Goal: Information Seeking & Learning: Find specific fact

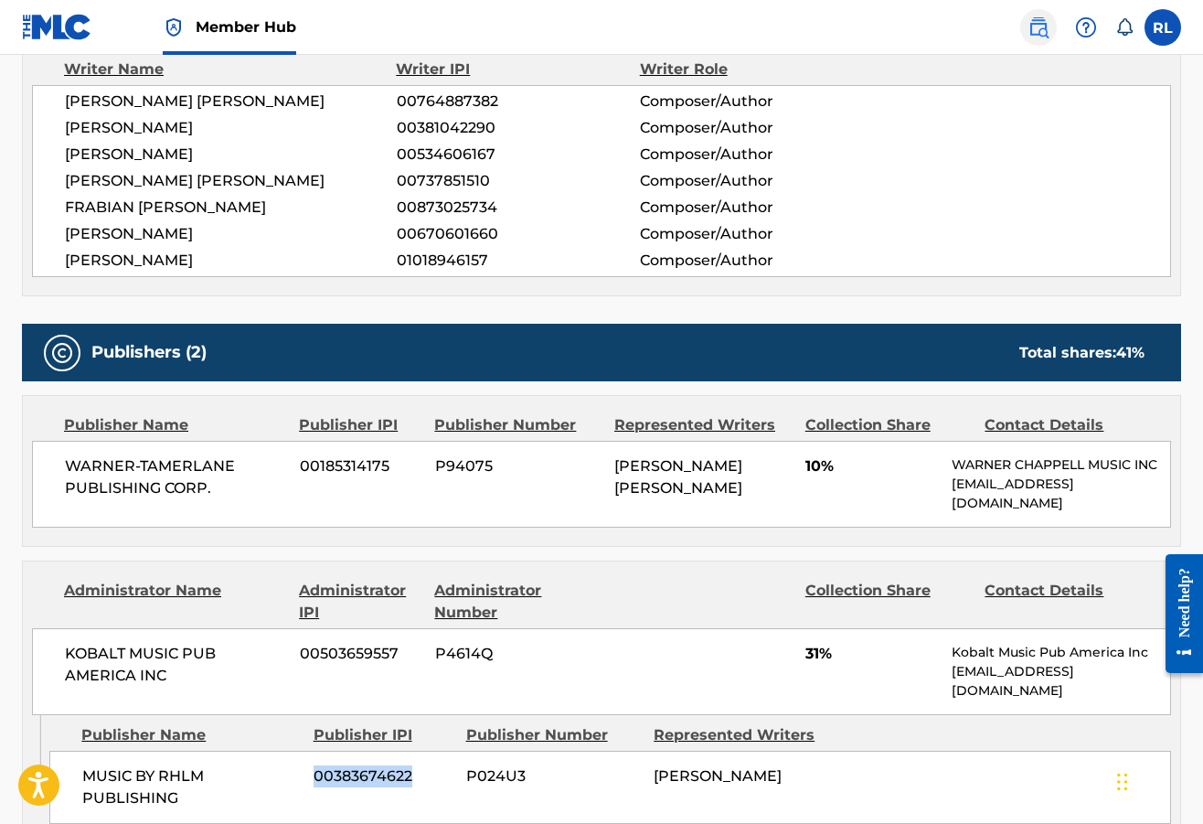
click at [1043, 27] on img at bounding box center [1039, 27] width 22 height 22
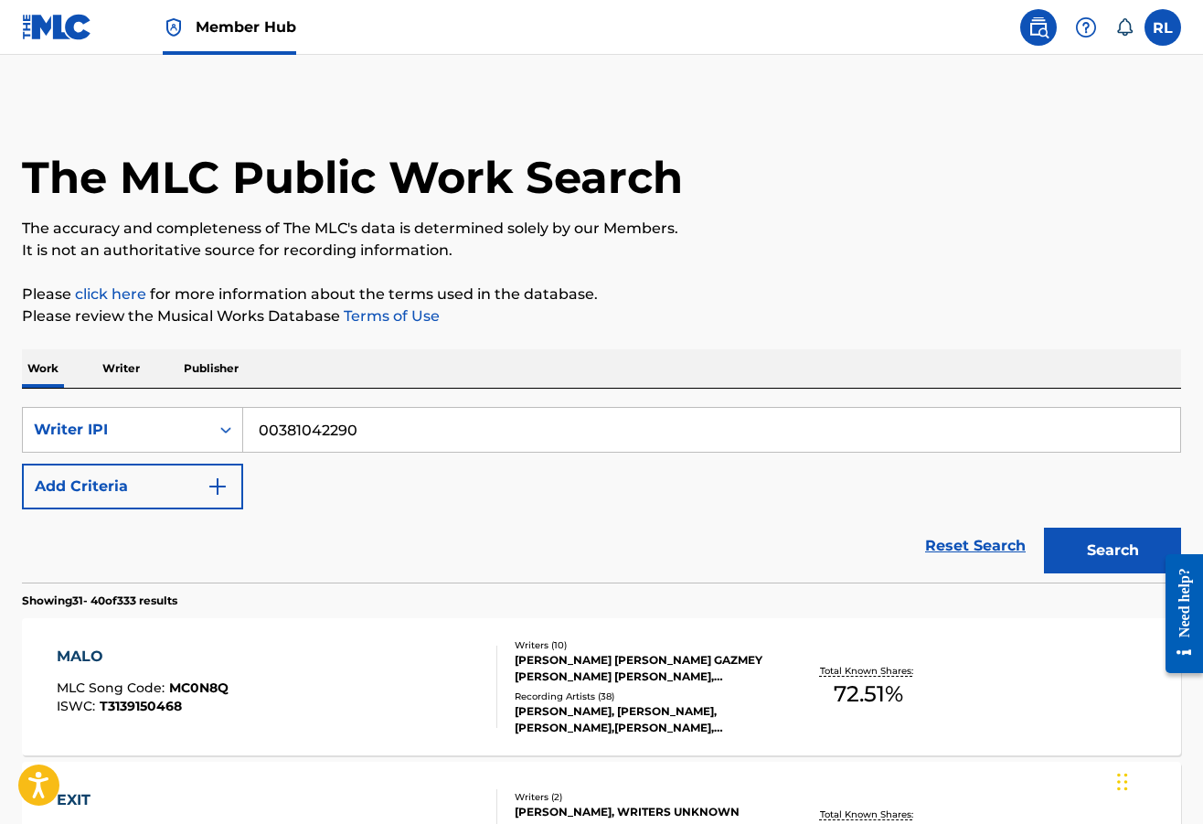
drag, startPoint x: 389, startPoint y: 427, endPoint x: 260, endPoint y: 430, distance: 129.0
click at [260, 430] on input "00381042290" at bounding box center [711, 430] width 937 height 44
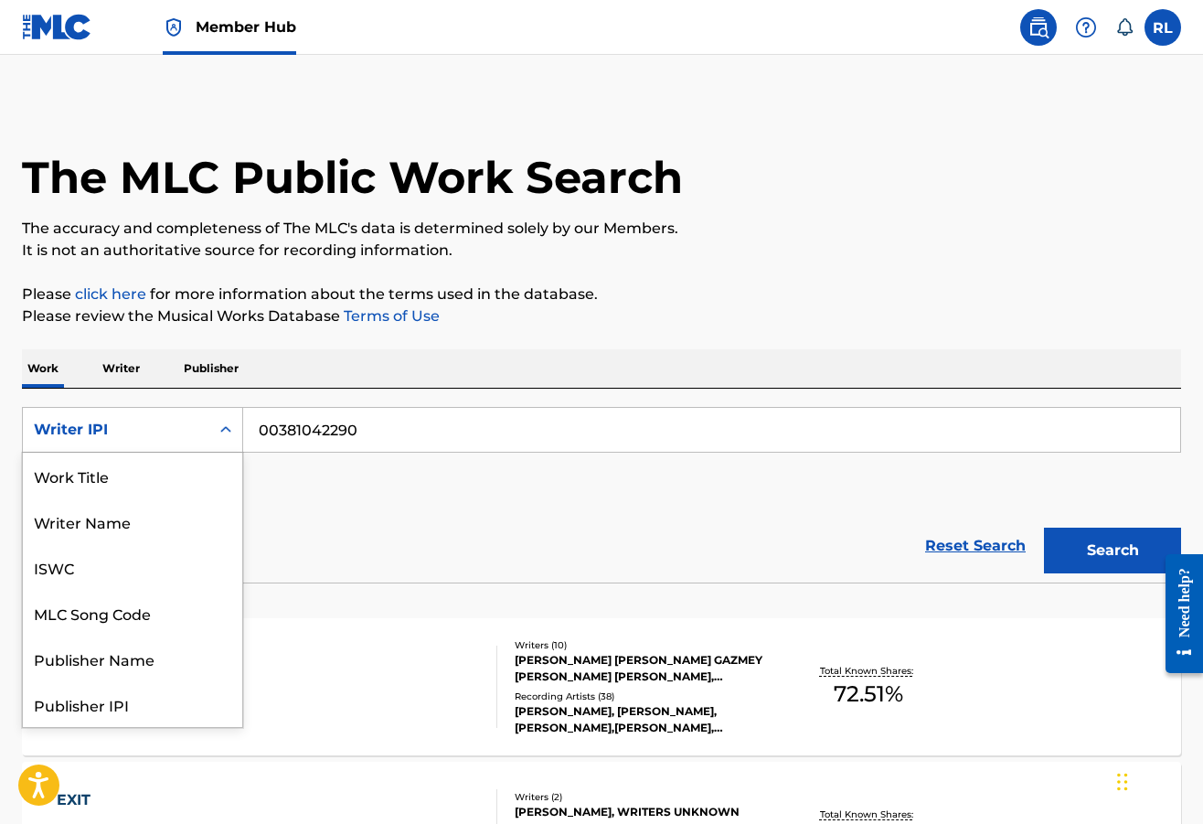
click at [227, 430] on icon "Search Form" at bounding box center [225, 429] width 11 height 6
click at [148, 487] on div "Work Title" at bounding box center [132, 476] width 219 height 46
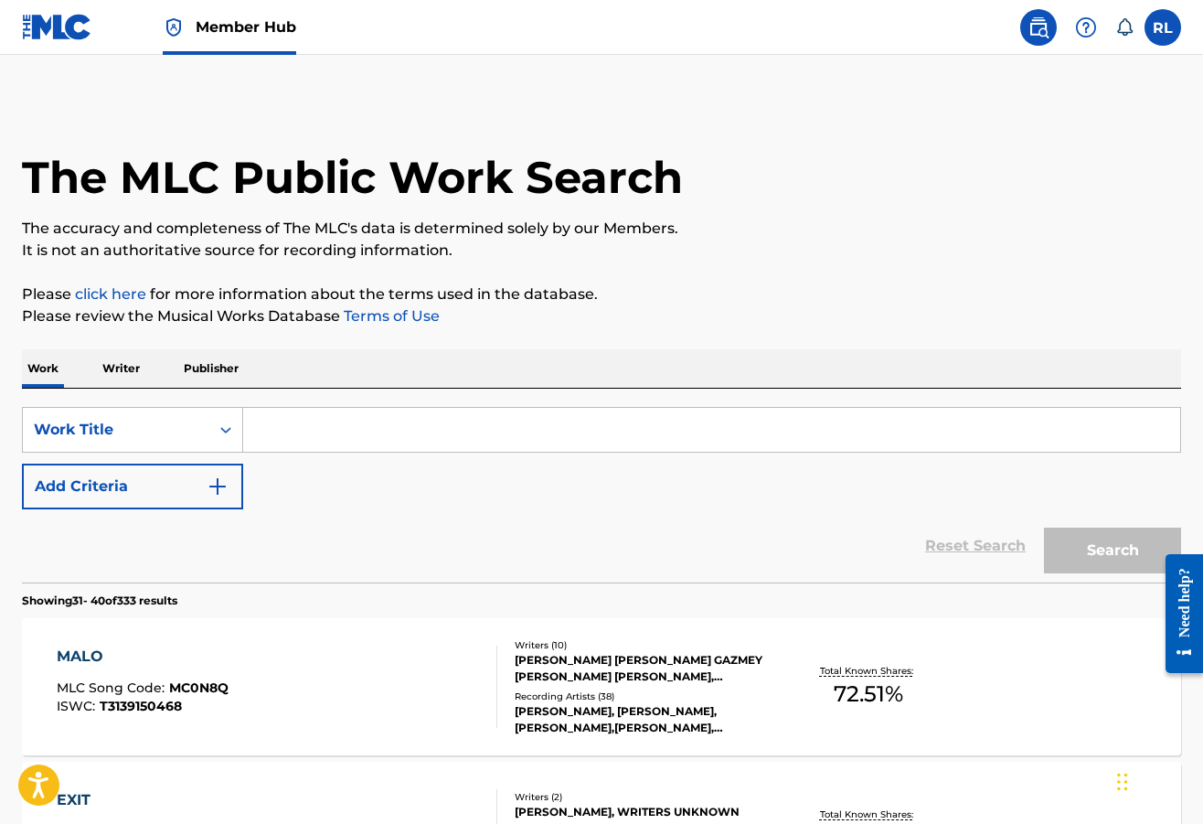
click at [281, 427] on input "Search Form" at bounding box center [711, 430] width 937 height 44
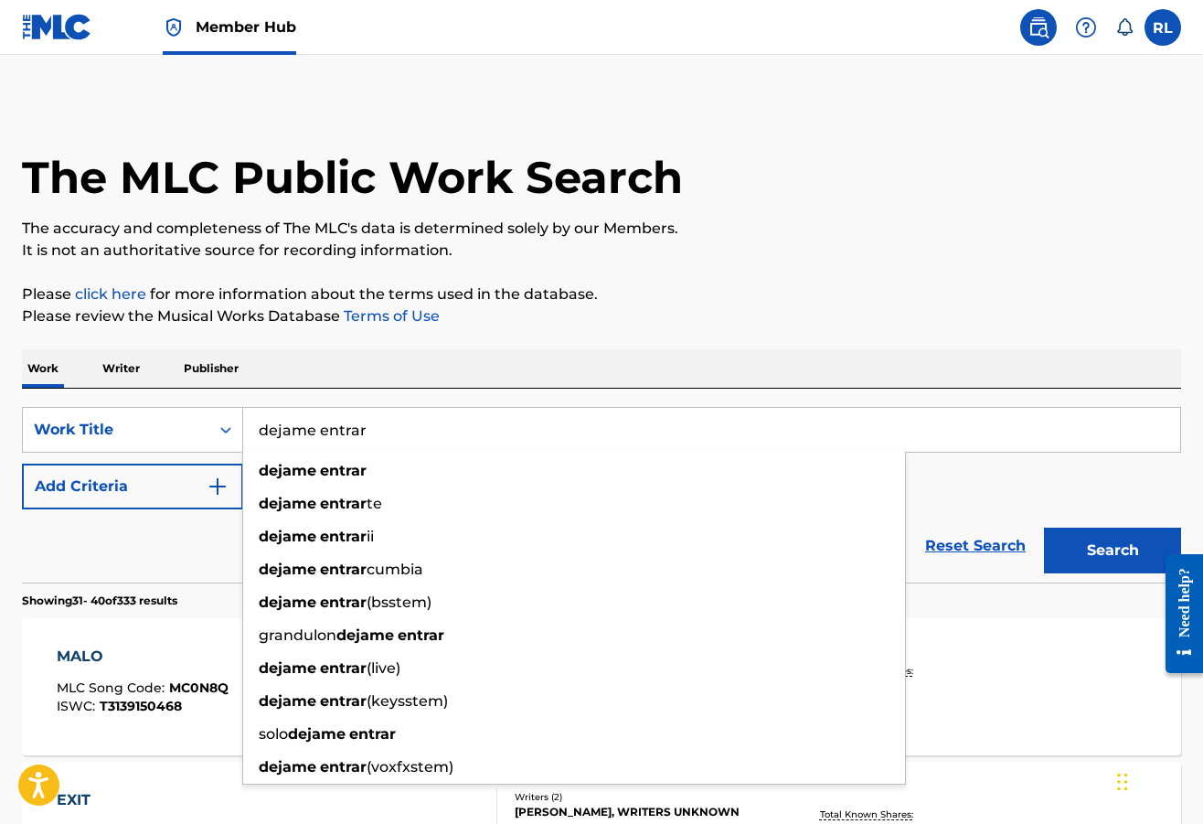
type input "dejame entrar"
click at [1113, 551] on button "Search" at bounding box center [1112, 551] width 137 height 46
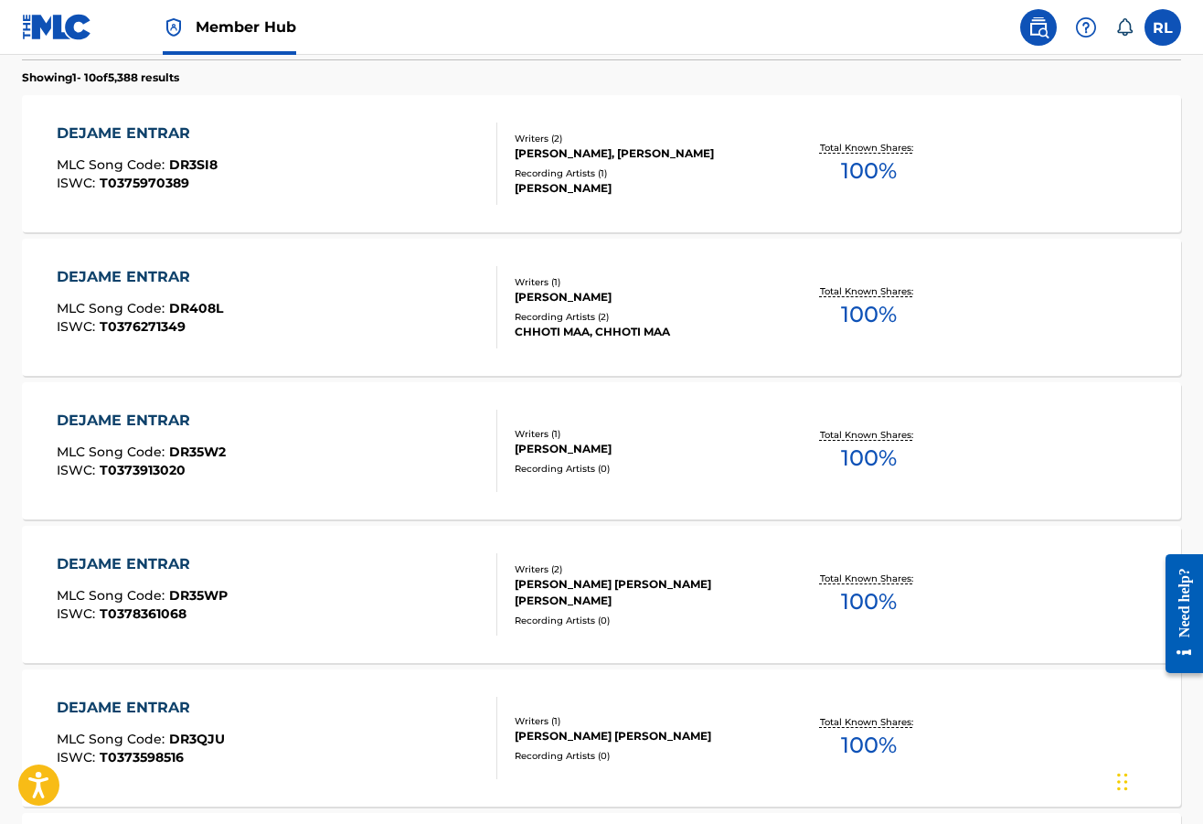
scroll to position [336, 0]
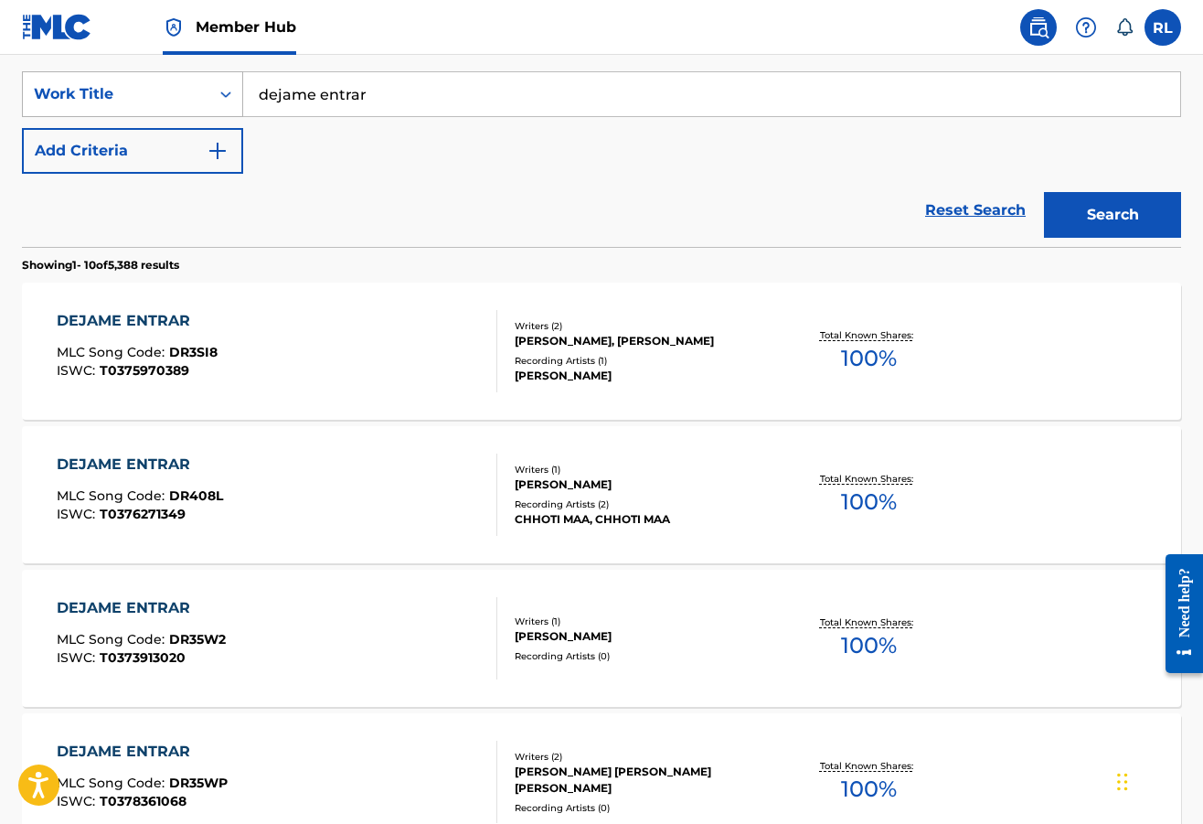
click at [229, 94] on icon "Search Form" at bounding box center [225, 94] width 11 height 6
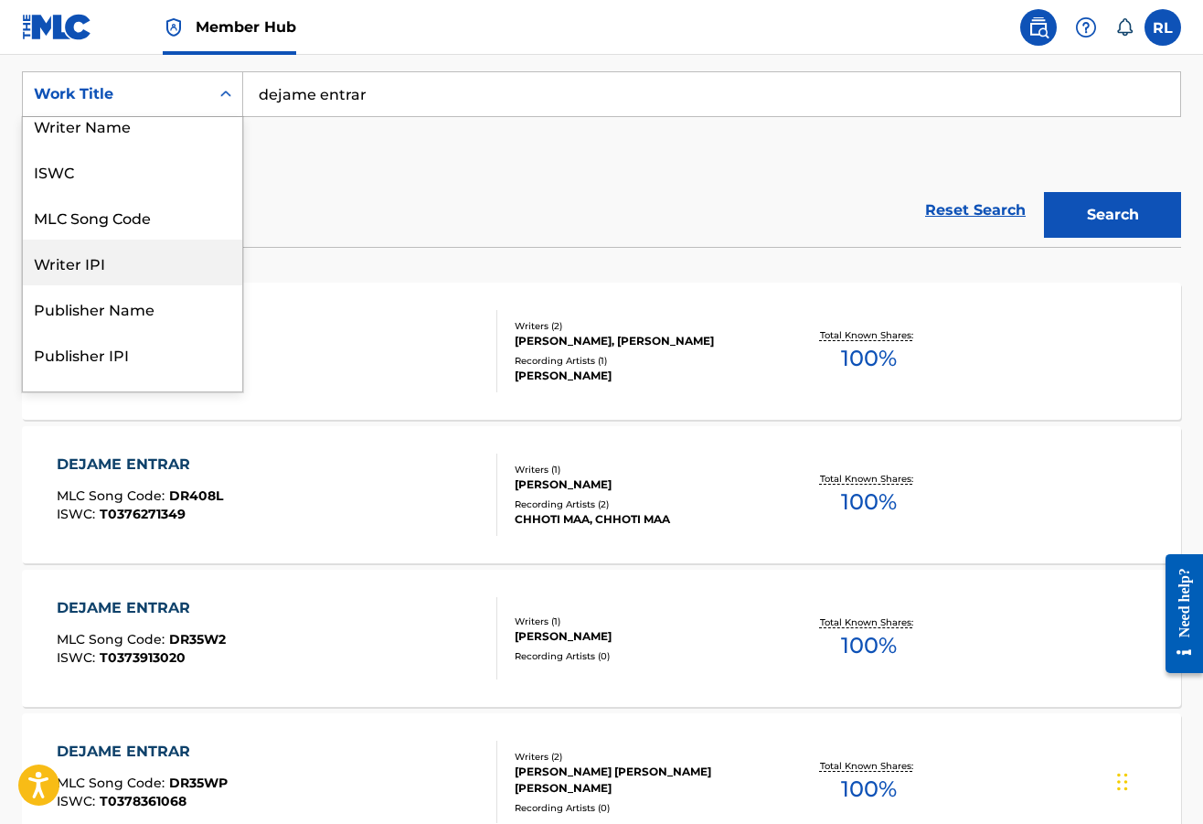
scroll to position [0, 0]
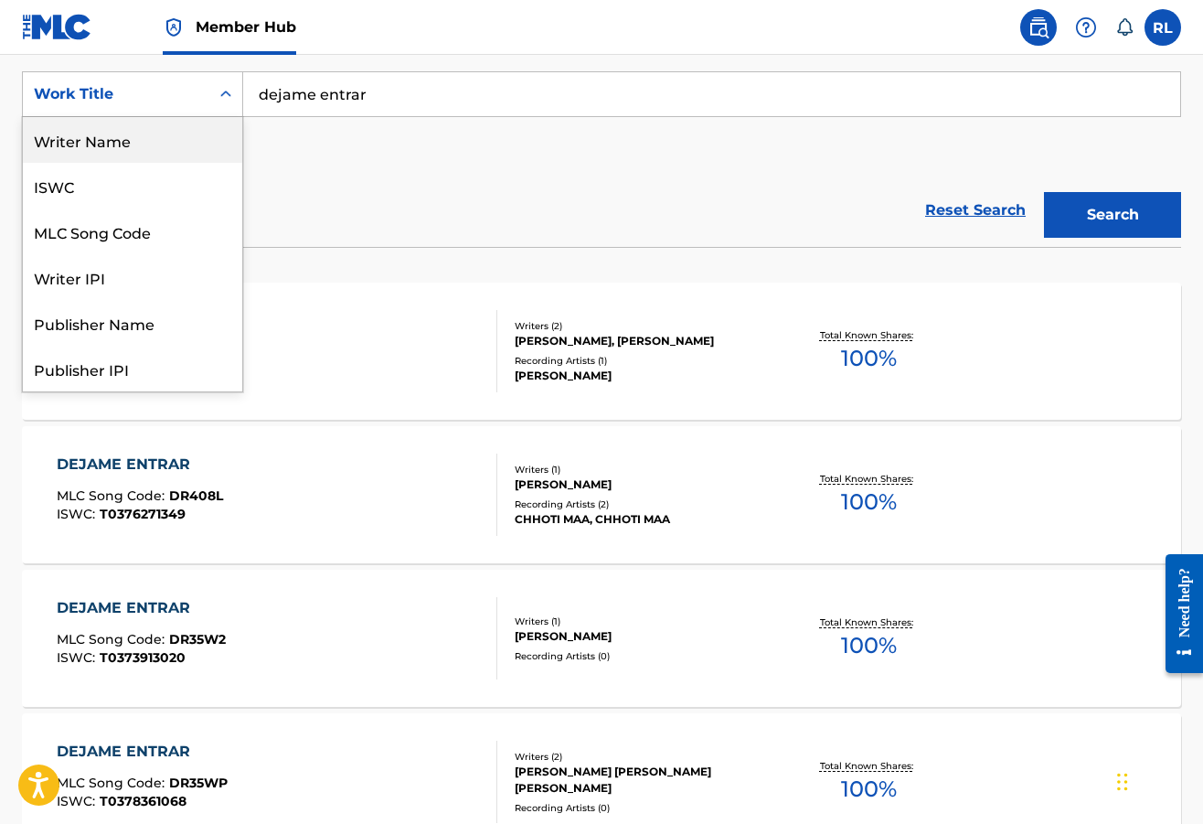
click at [201, 136] on div "Writer Name" at bounding box center [132, 140] width 219 height 46
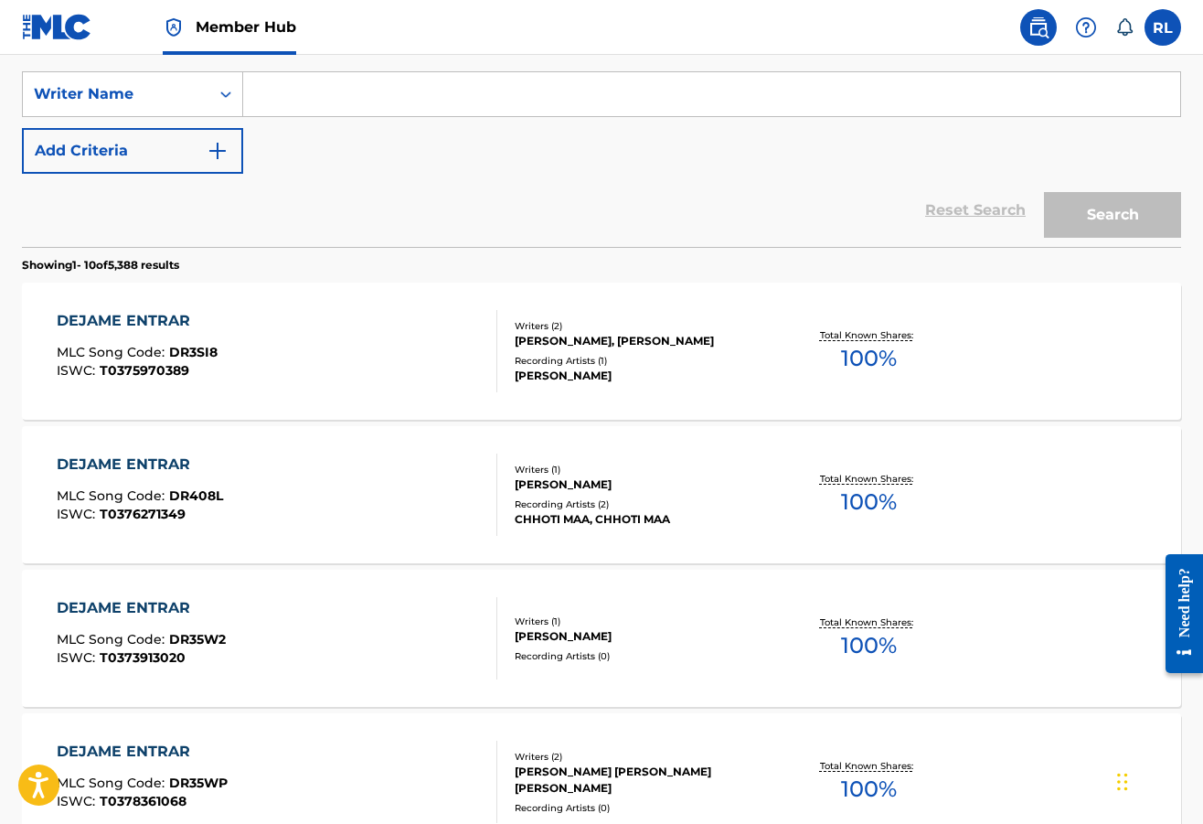
click at [331, 101] on input "Search Form" at bounding box center [711, 94] width 937 height 44
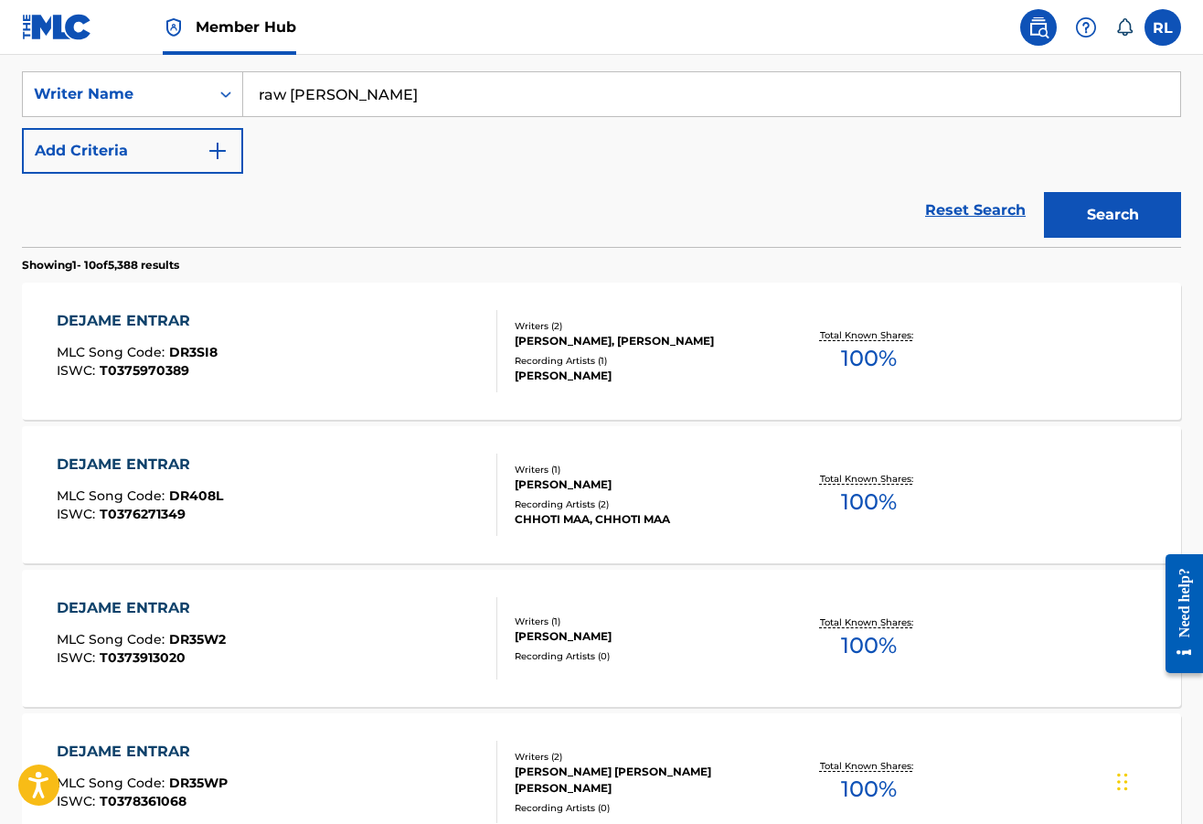
click at [1113, 215] on button "Search" at bounding box center [1112, 215] width 137 height 46
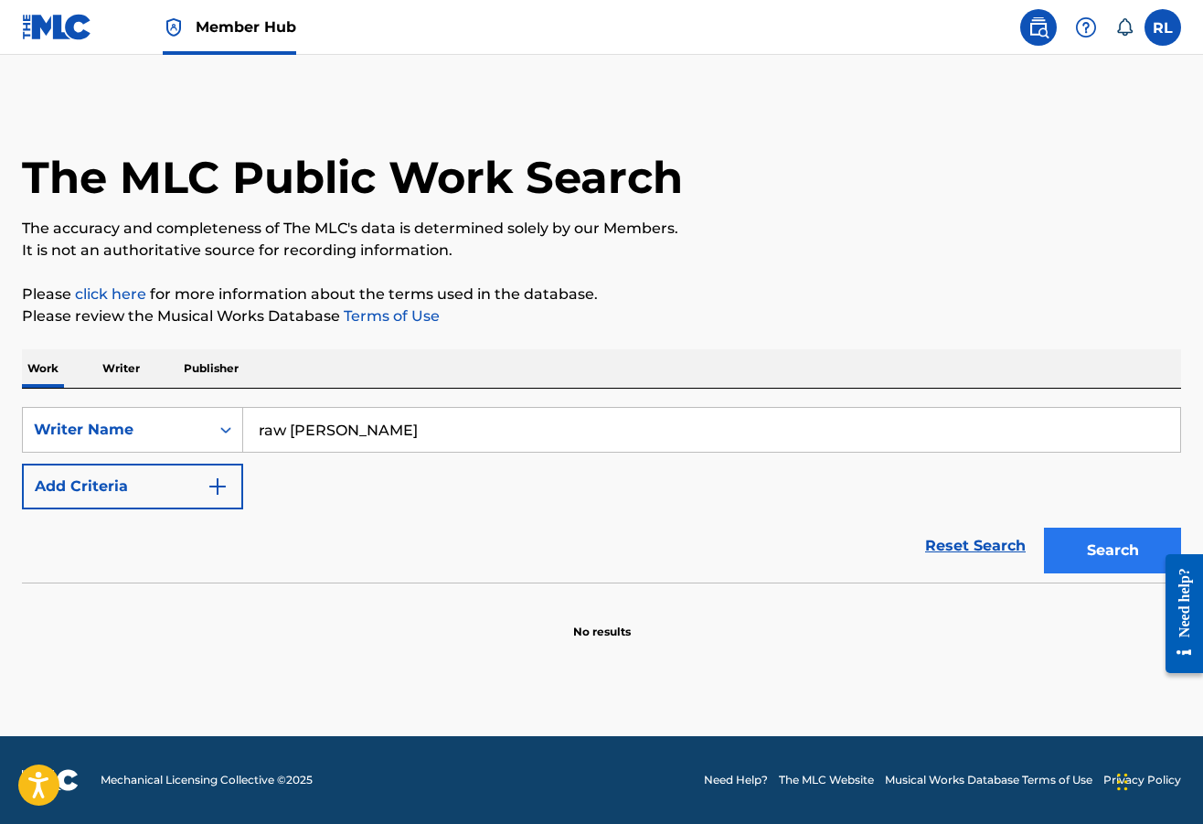
click at [1099, 553] on button "Search" at bounding box center [1112, 551] width 137 height 46
drag, startPoint x: 285, startPoint y: 431, endPoint x: 238, endPoint y: 427, distance: 47.7
click at [241, 428] on div "SearchWithCriteria97fd7ec9-ab6d-46d9-85c5-083689fe9ab8 Writer Name raw [PERSON_…" at bounding box center [602, 430] width 1160 height 46
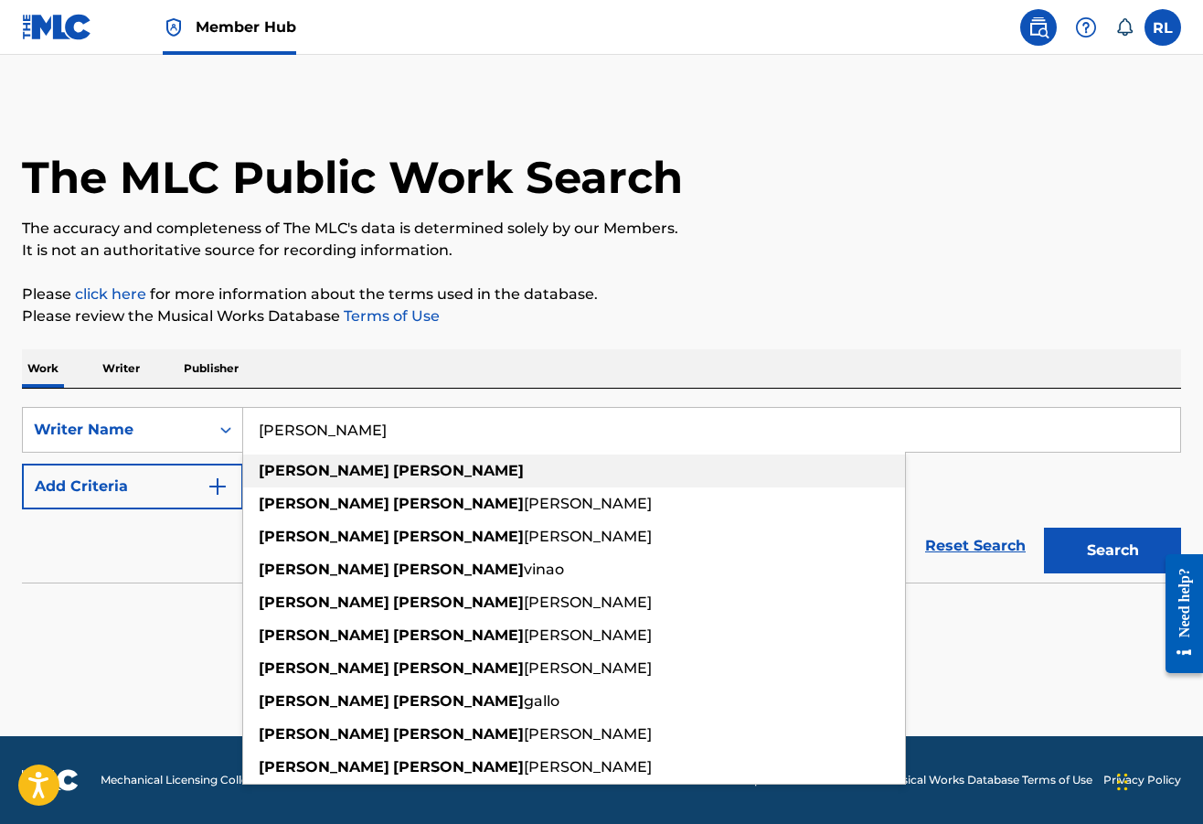
type input "[PERSON_NAME]"
click at [393, 478] on strong "[PERSON_NAME]" at bounding box center [458, 470] width 131 height 17
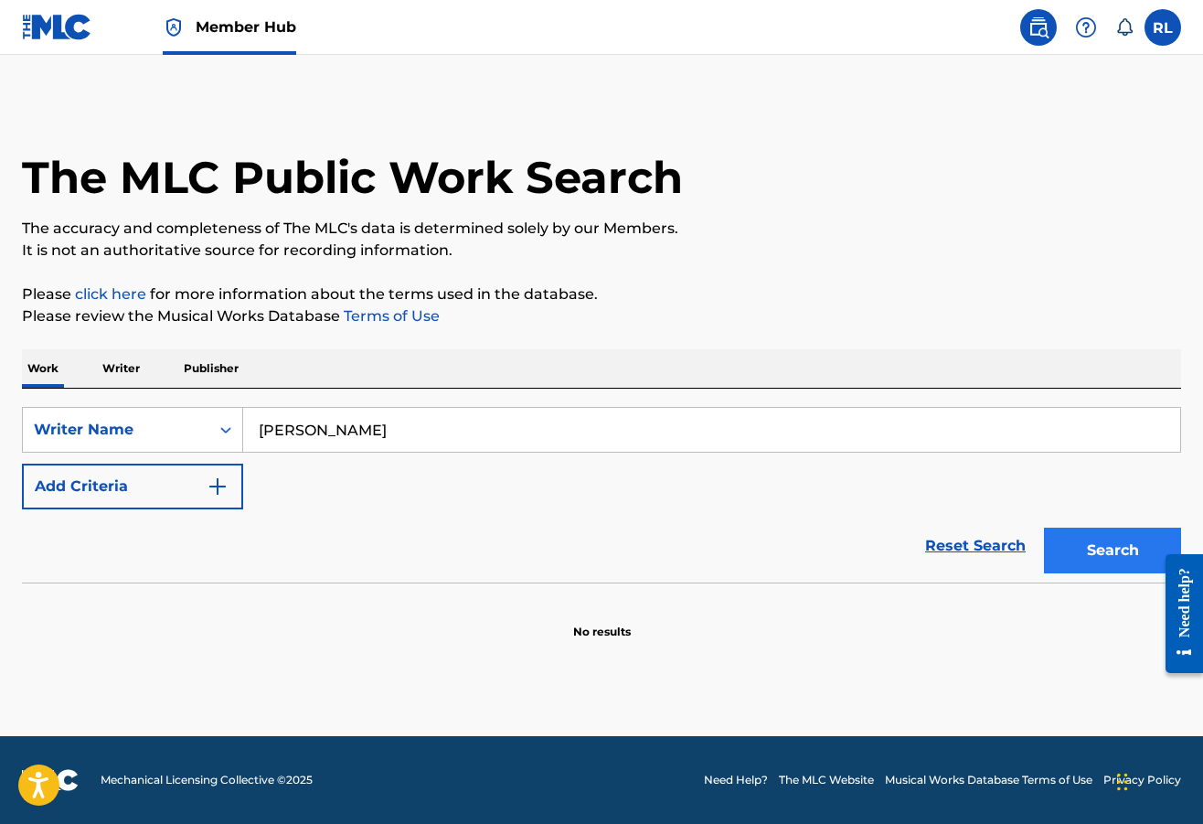
click at [1096, 543] on button "Search" at bounding box center [1112, 551] width 137 height 46
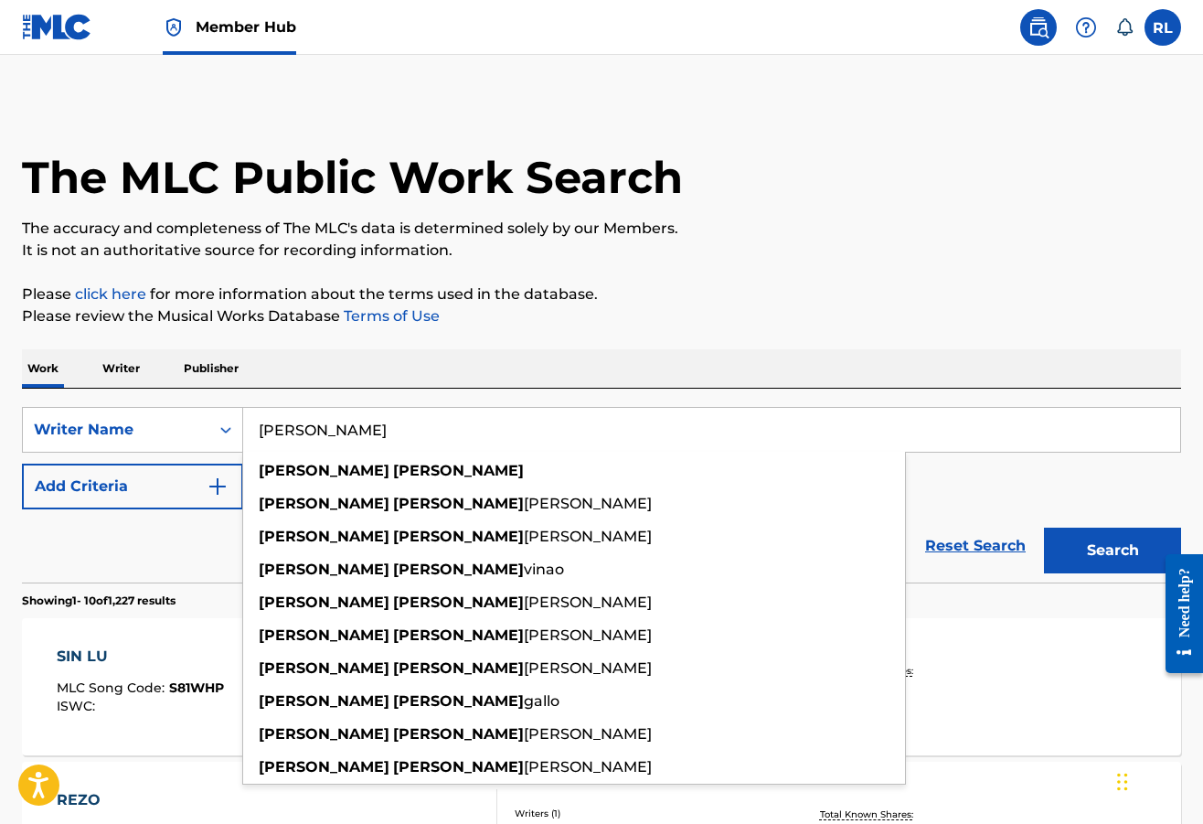
drag, startPoint x: 392, startPoint y: 433, endPoint x: 245, endPoint y: 428, distance: 147.3
click at [245, 428] on input "[PERSON_NAME]" at bounding box center [711, 430] width 937 height 44
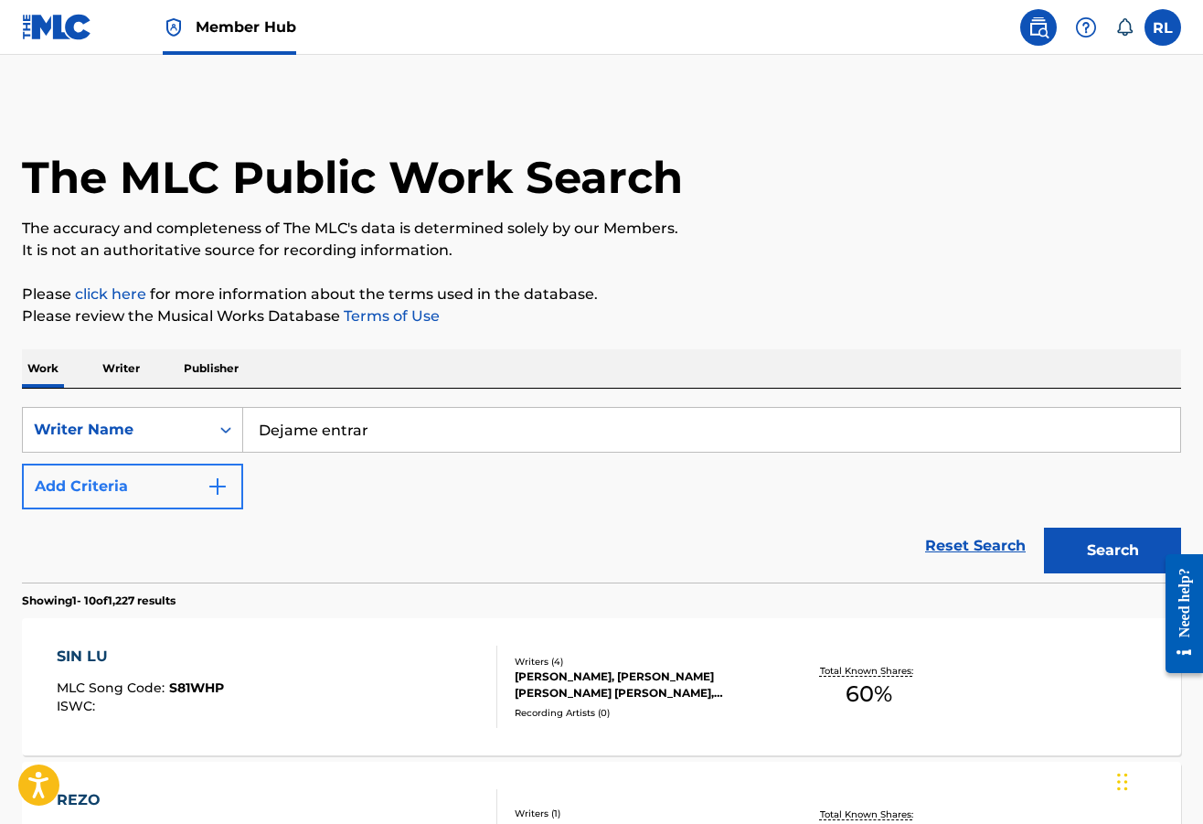
type input "Dejame entrar"
click at [213, 479] on img "Search Form" at bounding box center [218, 487] width 22 height 22
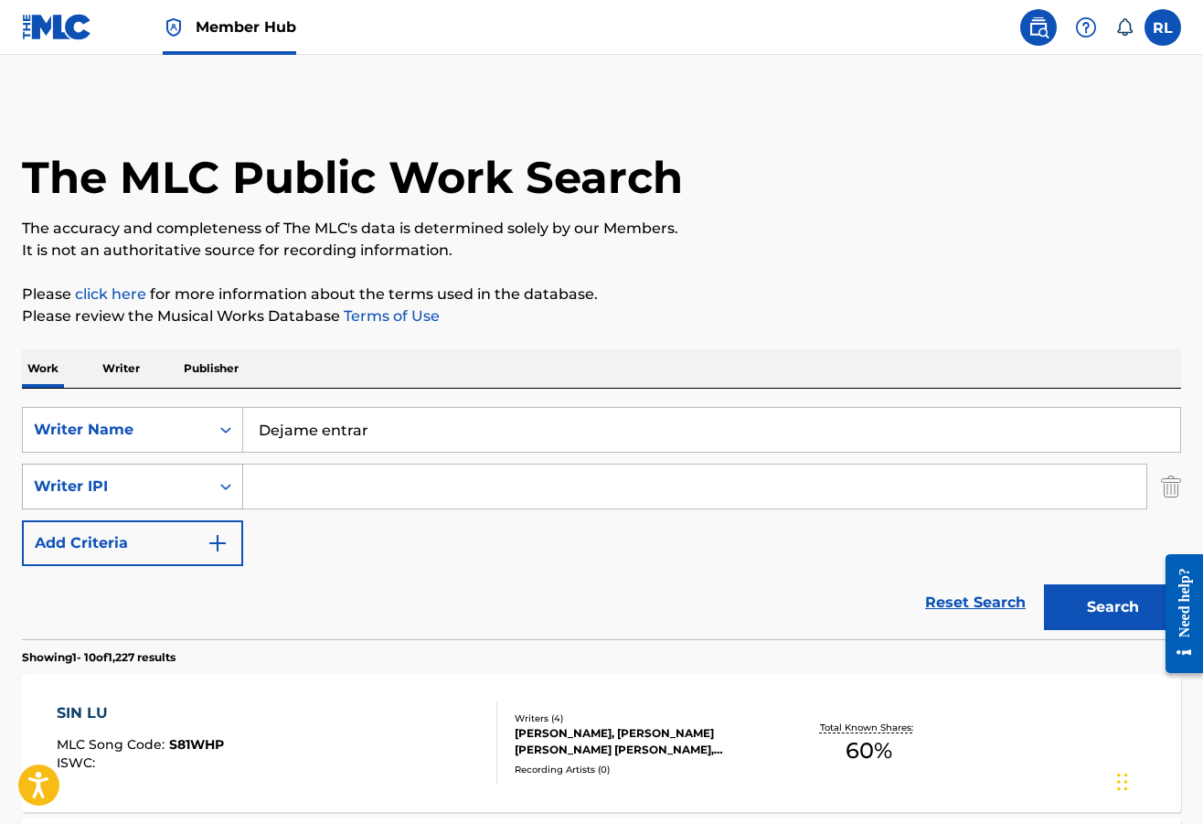
click at [218, 487] on icon "Search Form" at bounding box center [226, 486] width 18 height 18
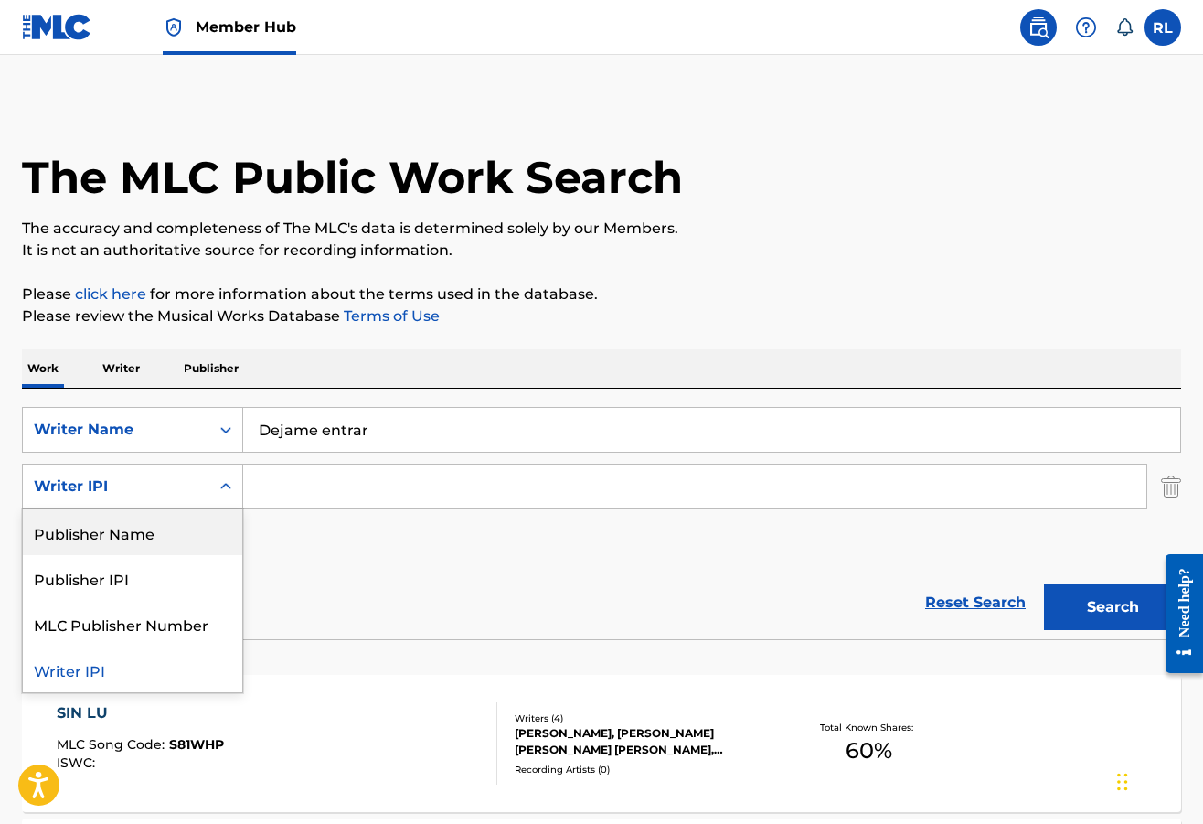
click at [193, 522] on div "Publisher Name" at bounding box center [132, 532] width 219 height 46
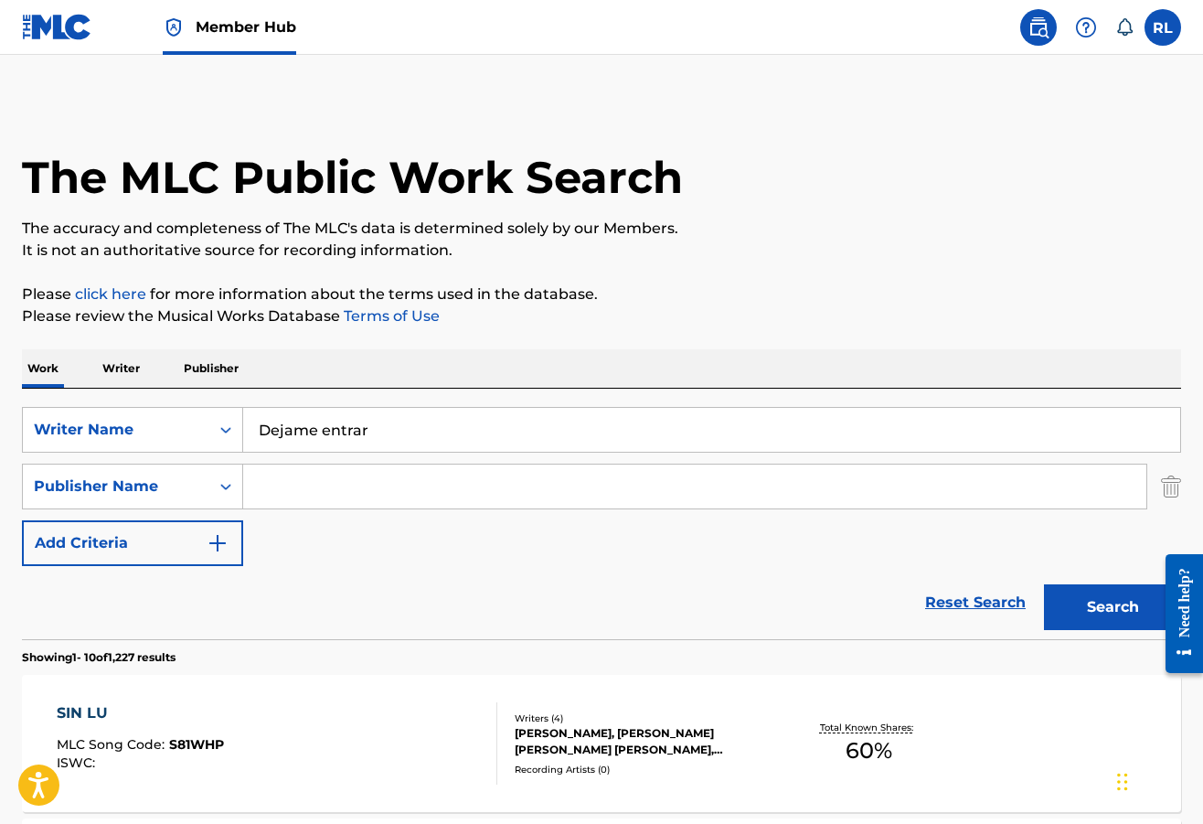
click at [298, 499] on input "Search Form" at bounding box center [695, 487] width 904 height 44
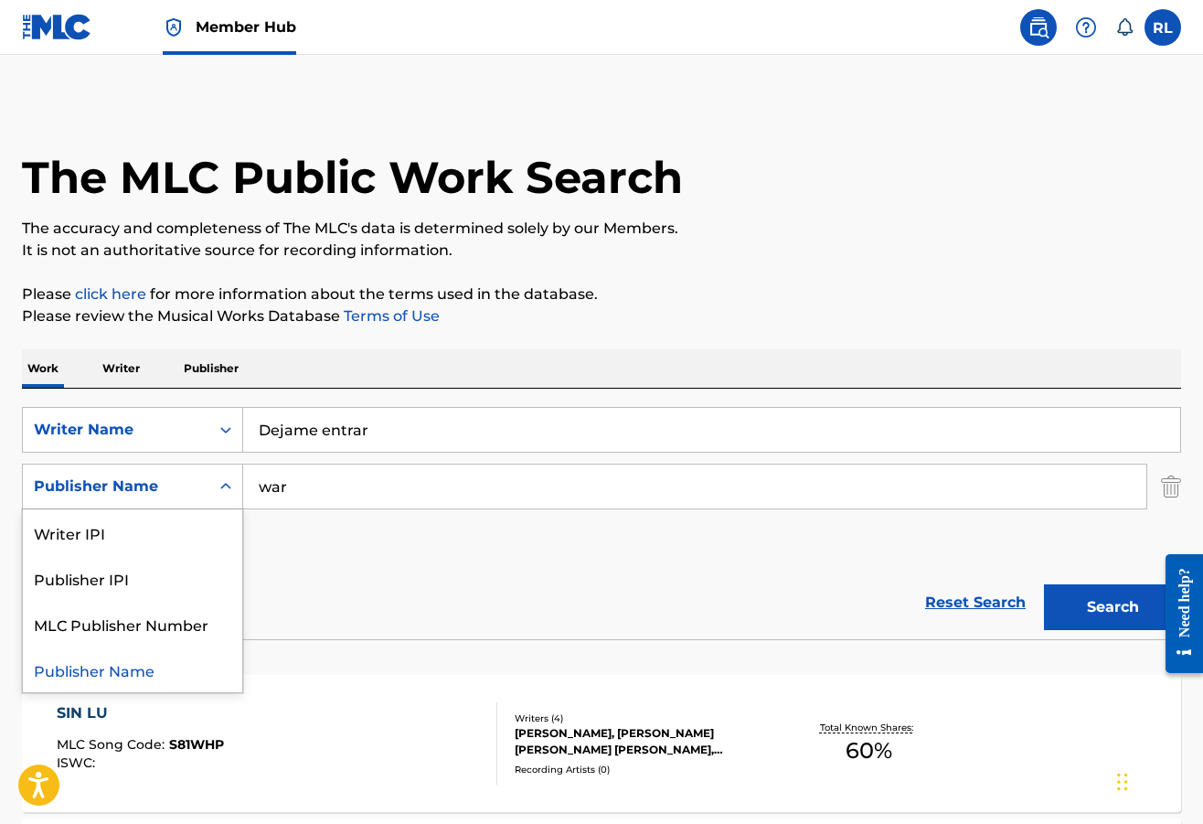
click at [224, 488] on icon "Search Form" at bounding box center [226, 486] width 18 height 18
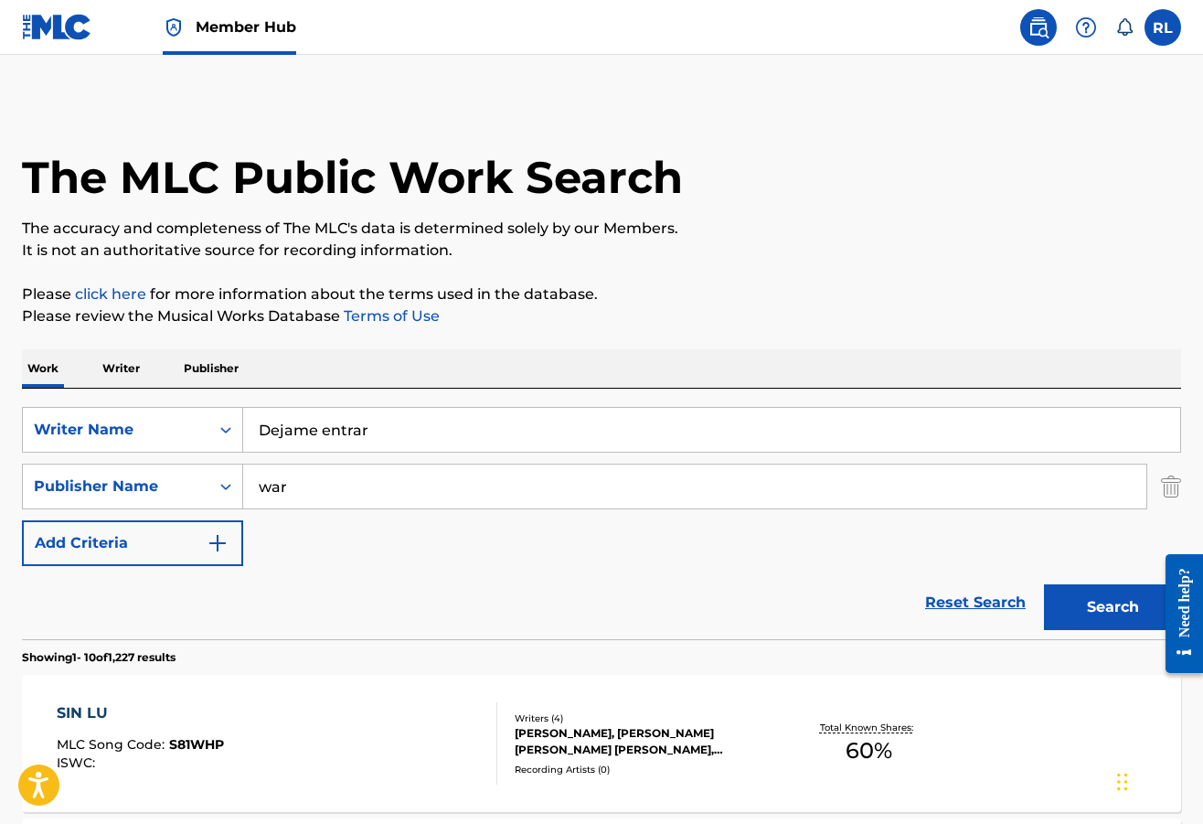
click at [323, 488] on input "war" at bounding box center [695, 487] width 904 height 44
type input "w"
click at [1117, 605] on button "Search" at bounding box center [1112, 607] width 137 height 46
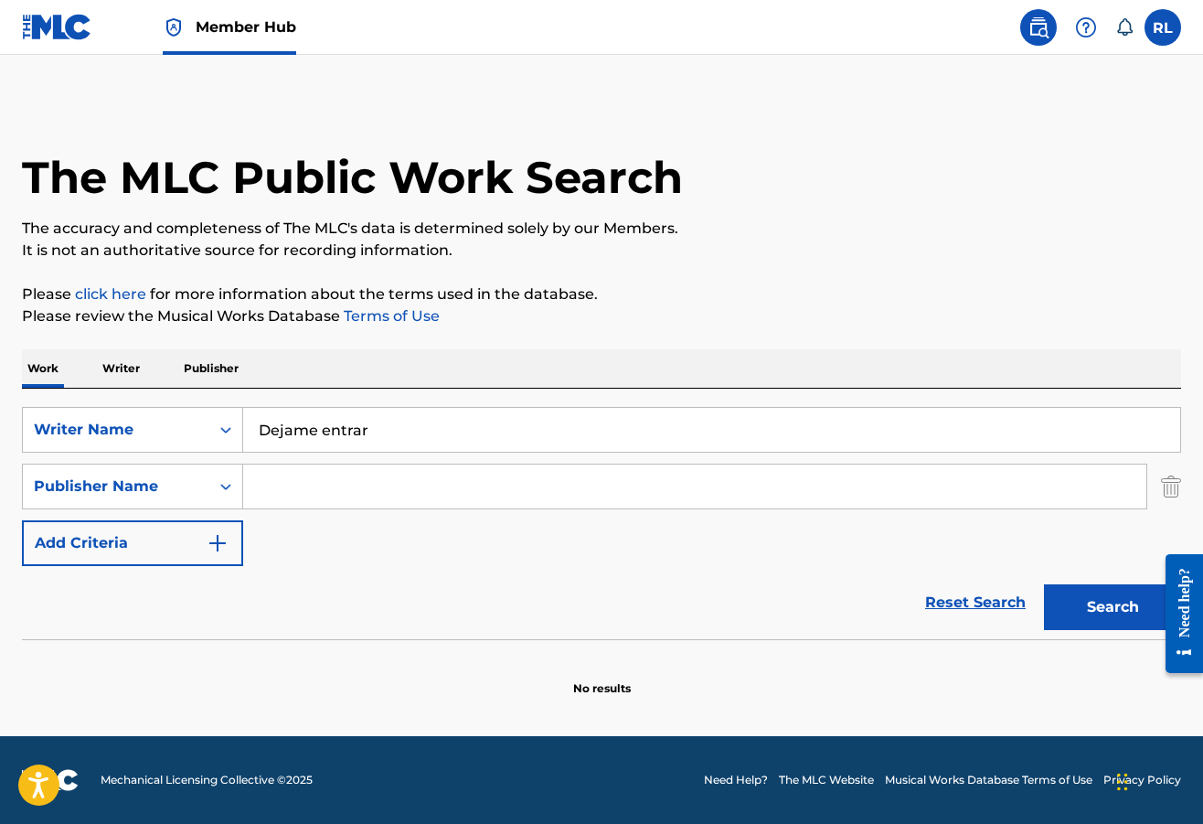
drag, startPoint x: 407, startPoint y: 433, endPoint x: 253, endPoint y: 413, distance: 154.8
click at [253, 413] on input "Dejame entrar" at bounding box center [711, 430] width 937 height 44
type input "cosa nuestra"
click at [1113, 607] on button "Search" at bounding box center [1112, 607] width 137 height 46
click at [1107, 611] on button "Search" at bounding box center [1112, 607] width 137 height 46
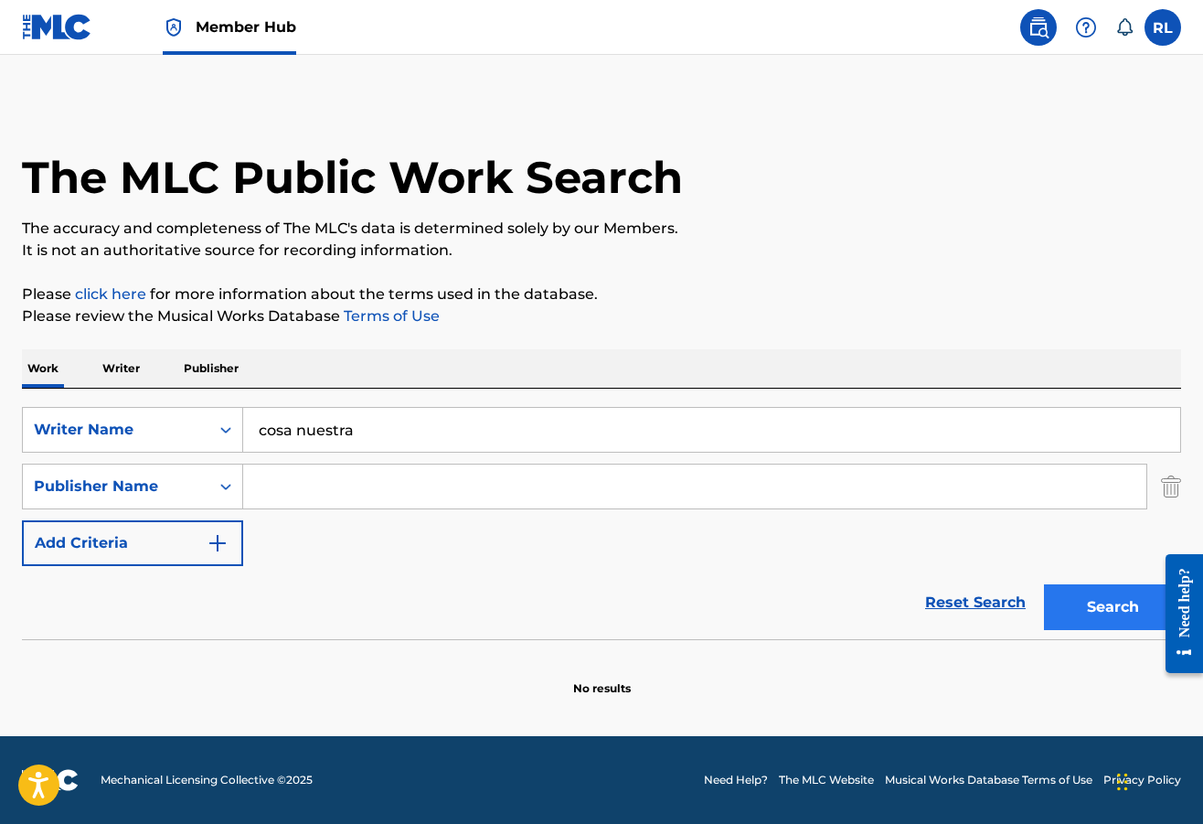
click at [1107, 611] on button "Search" at bounding box center [1112, 607] width 137 height 46
click at [224, 437] on icon "Search Form" at bounding box center [226, 430] width 18 height 18
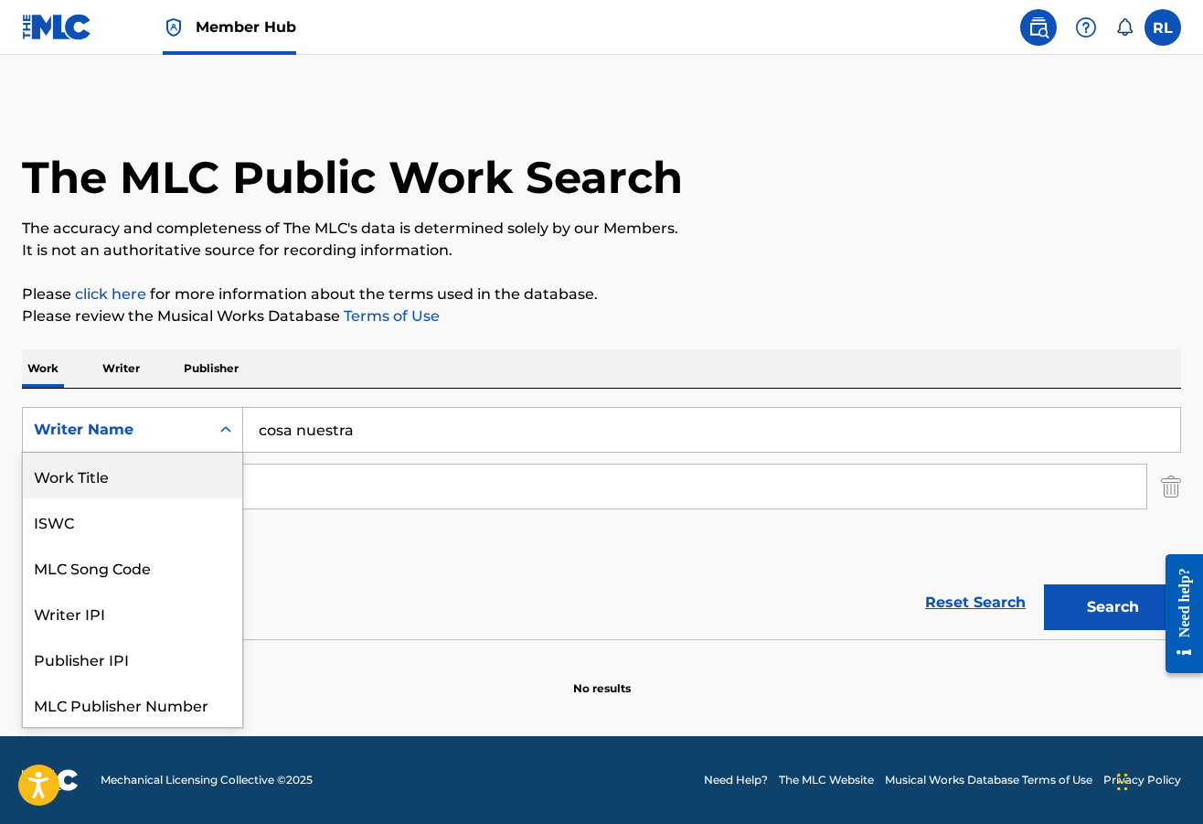
click at [177, 488] on div "Work Title" at bounding box center [132, 476] width 219 height 46
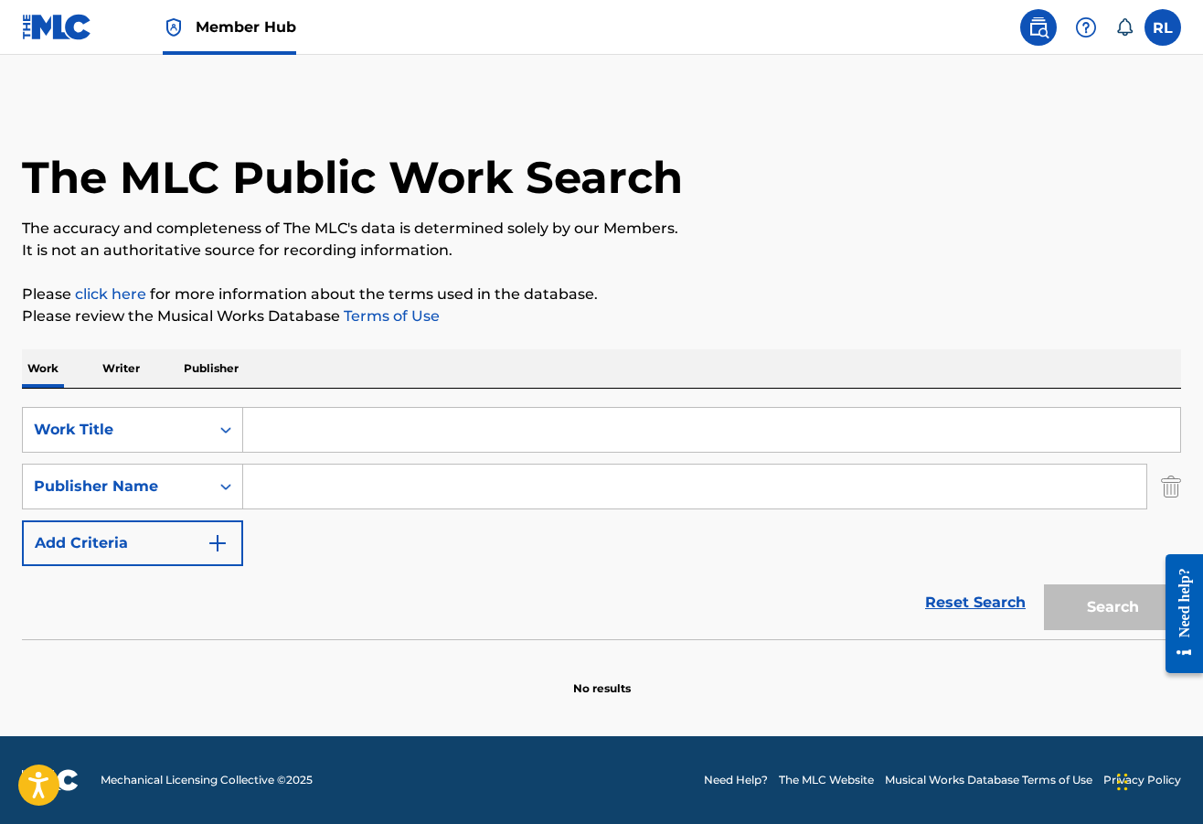
click at [405, 433] on input "Search Form" at bounding box center [711, 430] width 937 height 44
click at [1102, 595] on button "Search" at bounding box center [1112, 607] width 137 height 46
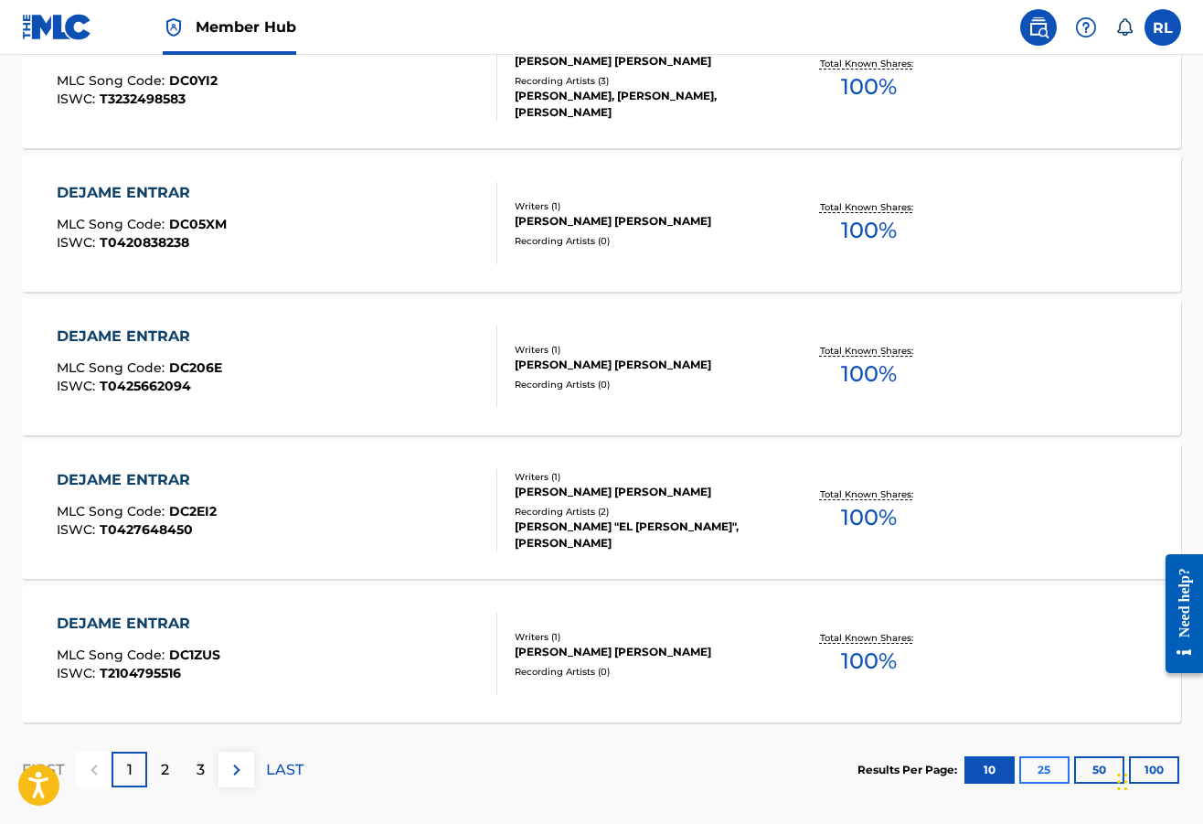
click at [1035, 766] on button "25" at bounding box center [1045, 769] width 50 height 27
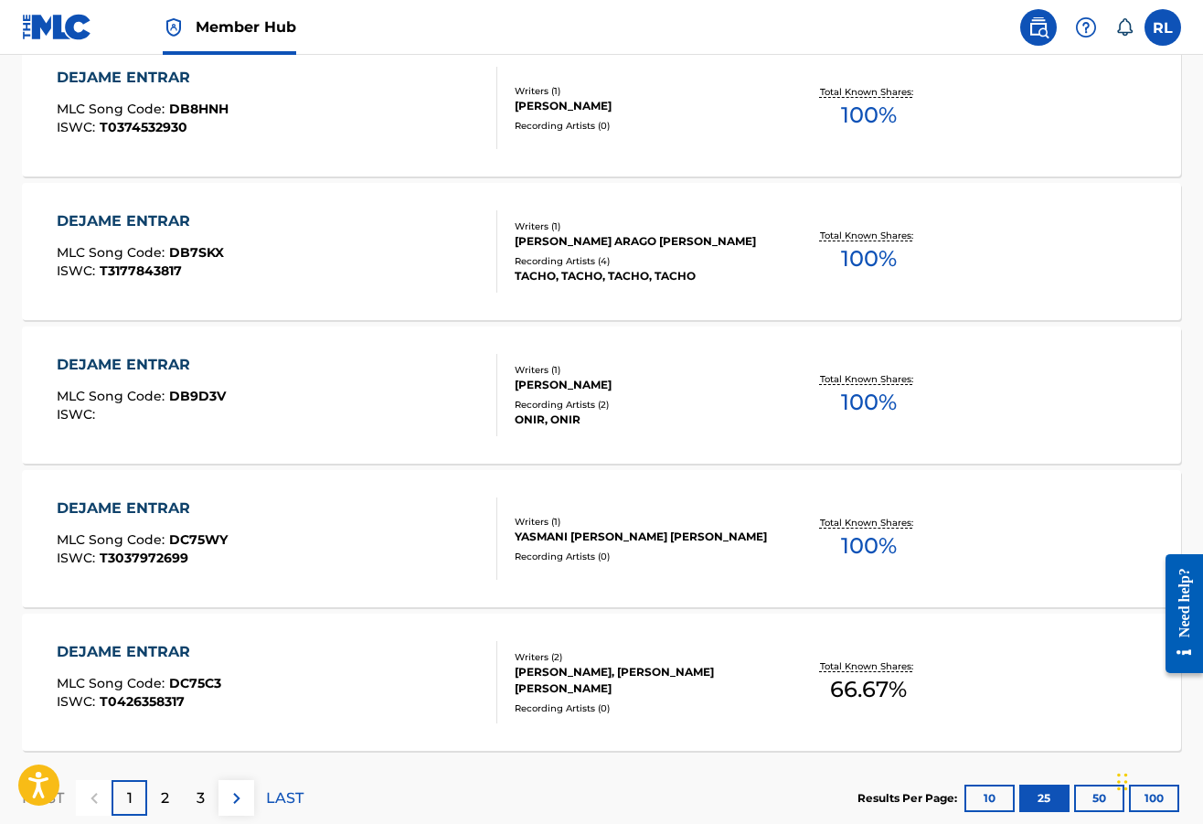
scroll to position [3543, 0]
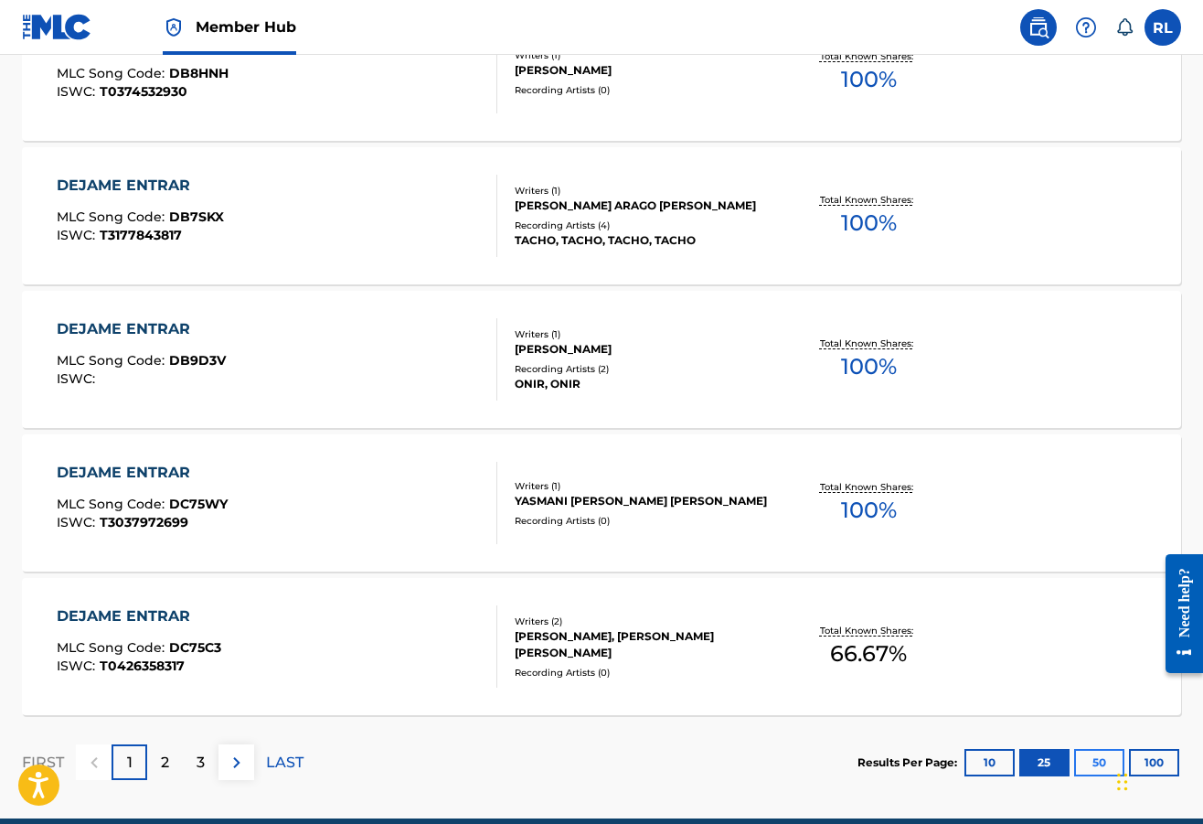
click at [1096, 762] on button "50" at bounding box center [1100, 762] width 50 height 27
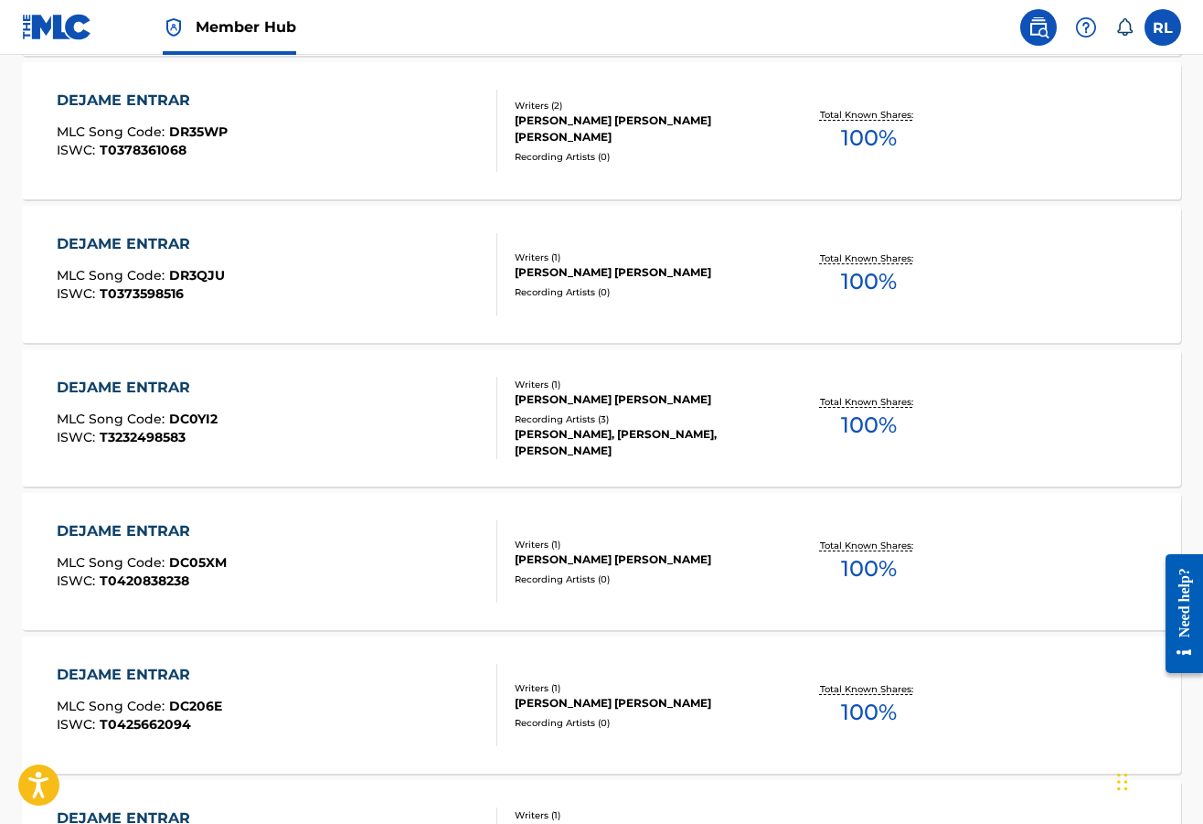
scroll to position [0, 0]
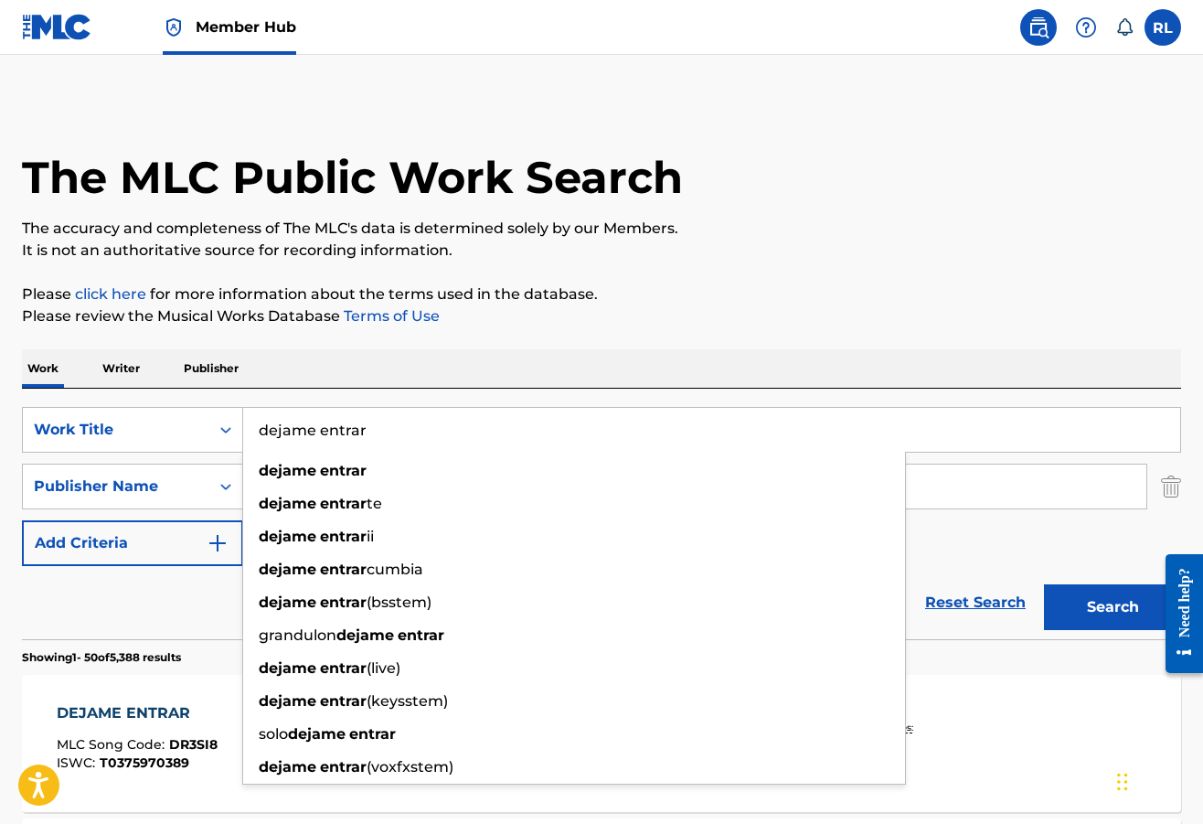
drag, startPoint x: 369, startPoint y: 435, endPoint x: 252, endPoint y: 413, distance: 119.1
click at [252, 413] on input "dejame entrar" at bounding box center [711, 430] width 937 height 44
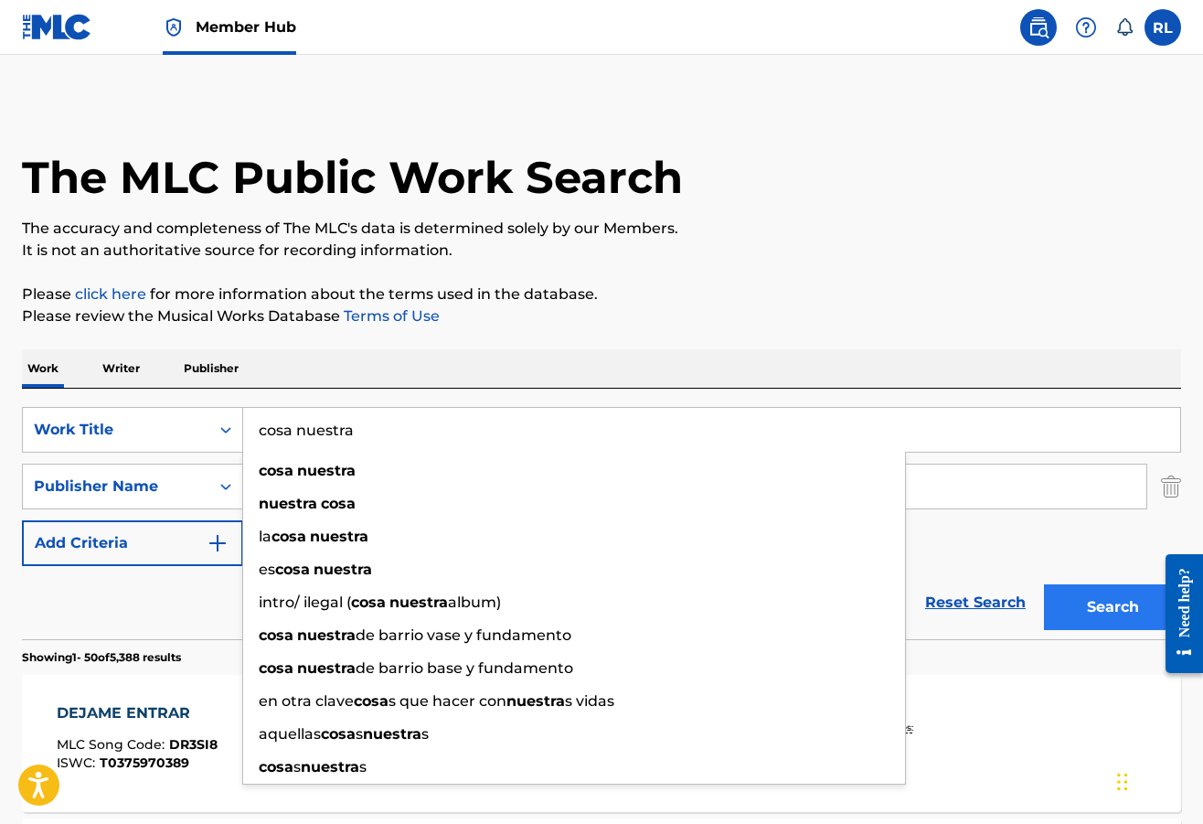
type input "cosa nuestra"
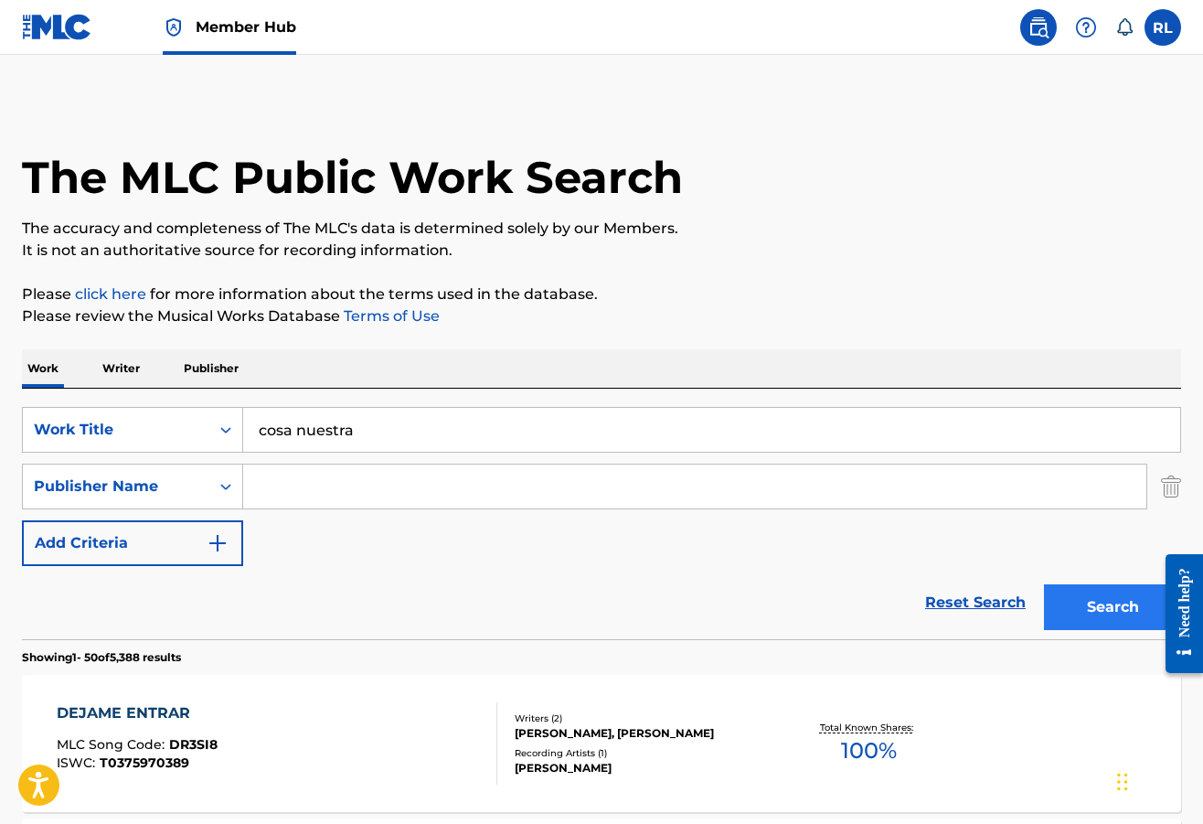
click at [1118, 609] on button "Search" at bounding box center [1112, 607] width 137 height 46
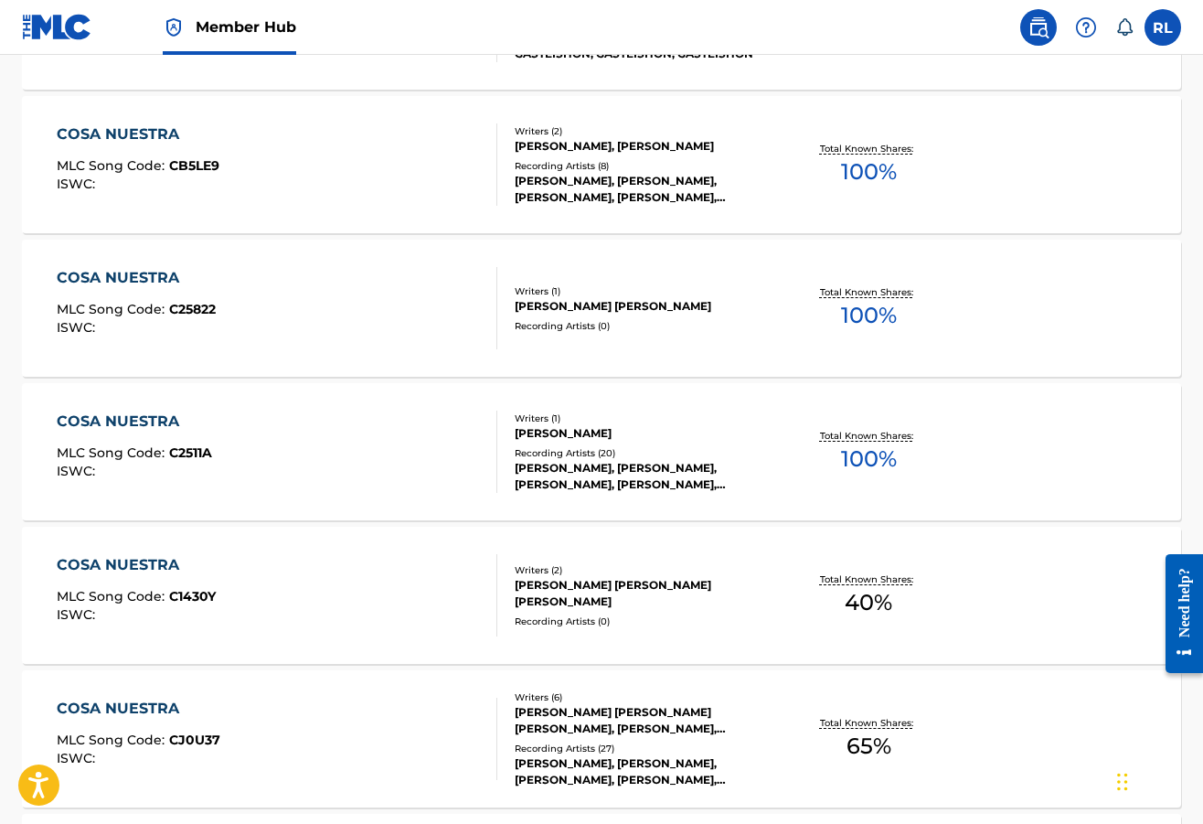
scroll to position [1202, 0]
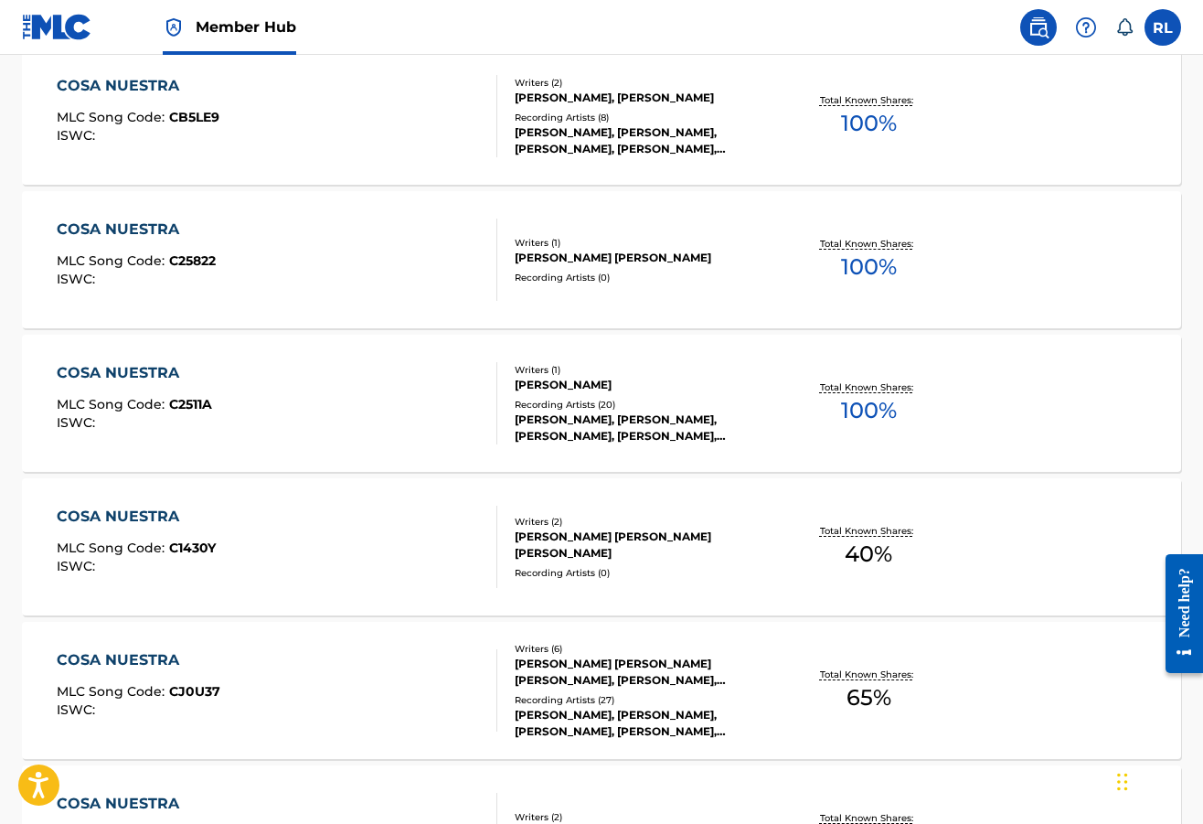
click at [581, 672] on div "[PERSON_NAME] [PERSON_NAME] [PERSON_NAME], [PERSON_NAME], [PERSON_NAME], [PERSO…" at bounding box center [644, 672] width 258 height 33
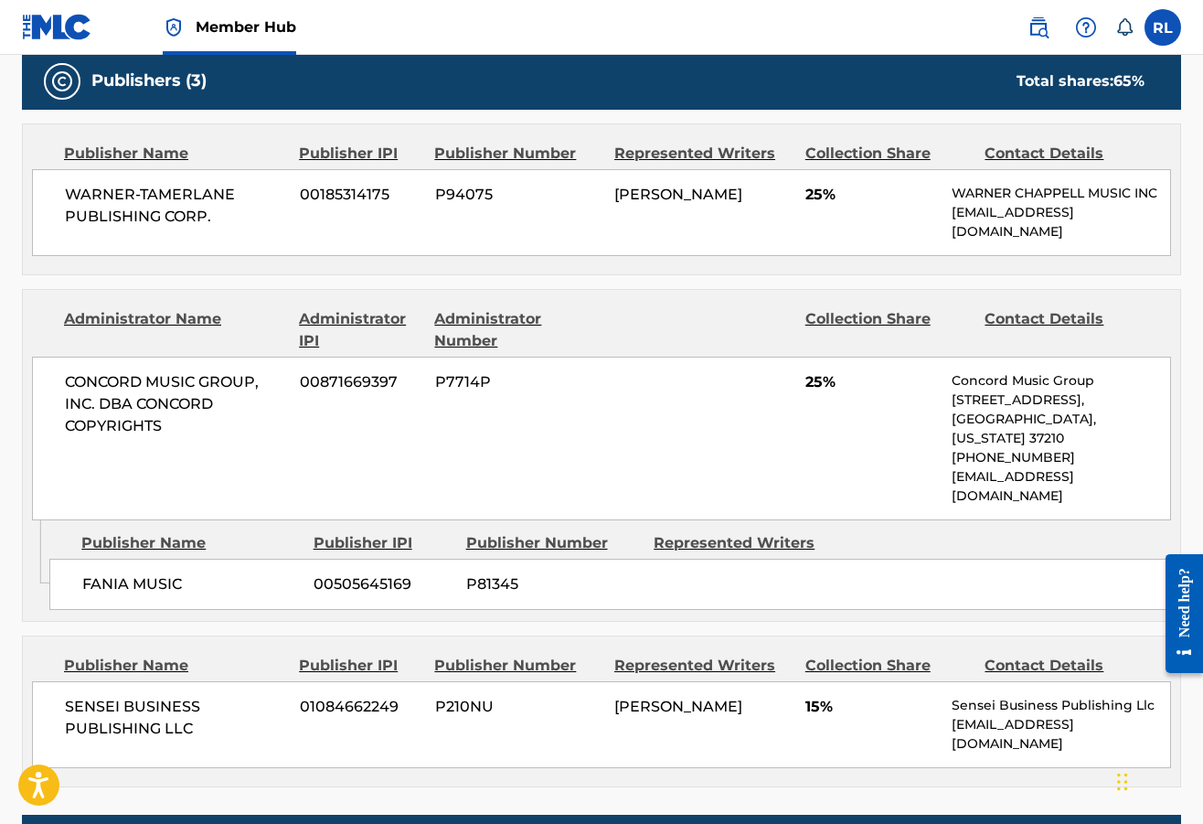
scroll to position [933, 0]
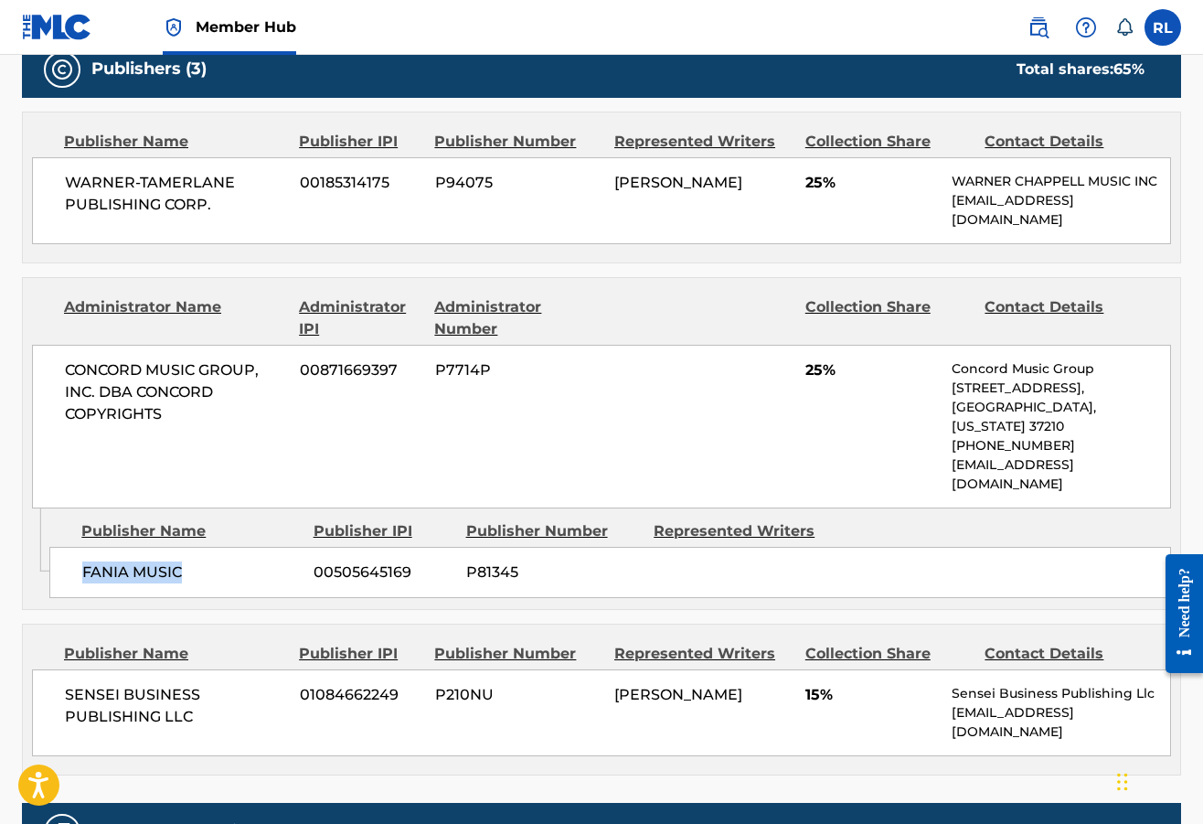
drag, startPoint x: 198, startPoint y: 529, endPoint x: 81, endPoint y: 533, distance: 116.2
click at [82, 562] on span "FANIA MUSIC" at bounding box center [191, 573] width 218 height 22
copy span "FANIA MUSIC"
click at [1044, 28] on img at bounding box center [1039, 27] width 22 height 22
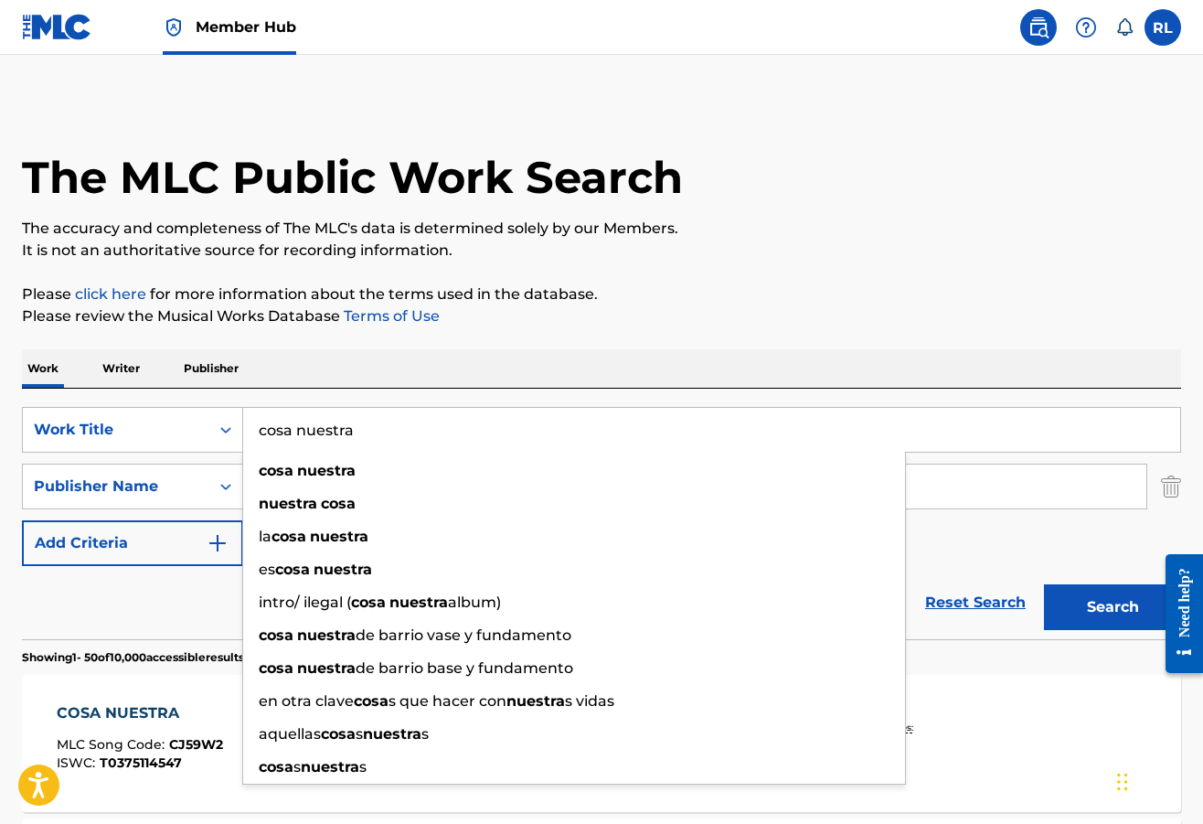
drag, startPoint x: 370, startPoint y: 432, endPoint x: 250, endPoint y: 433, distance: 120.7
click at [250, 433] on input "cosa nuestra" at bounding box center [711, 430] width 937 height 44
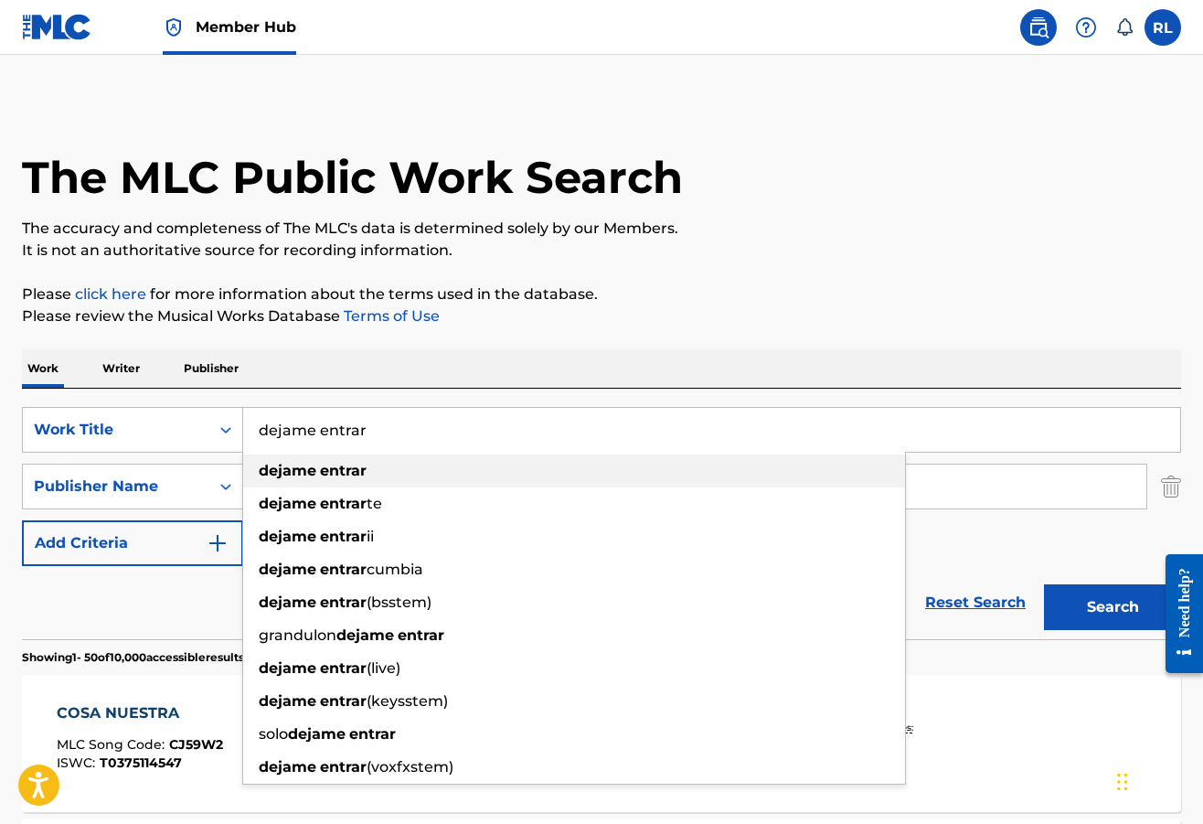
type input "dejame entrar"
click at [277, 465] on strong "dejame" at bounding box center [288, 470] width 58 height 17
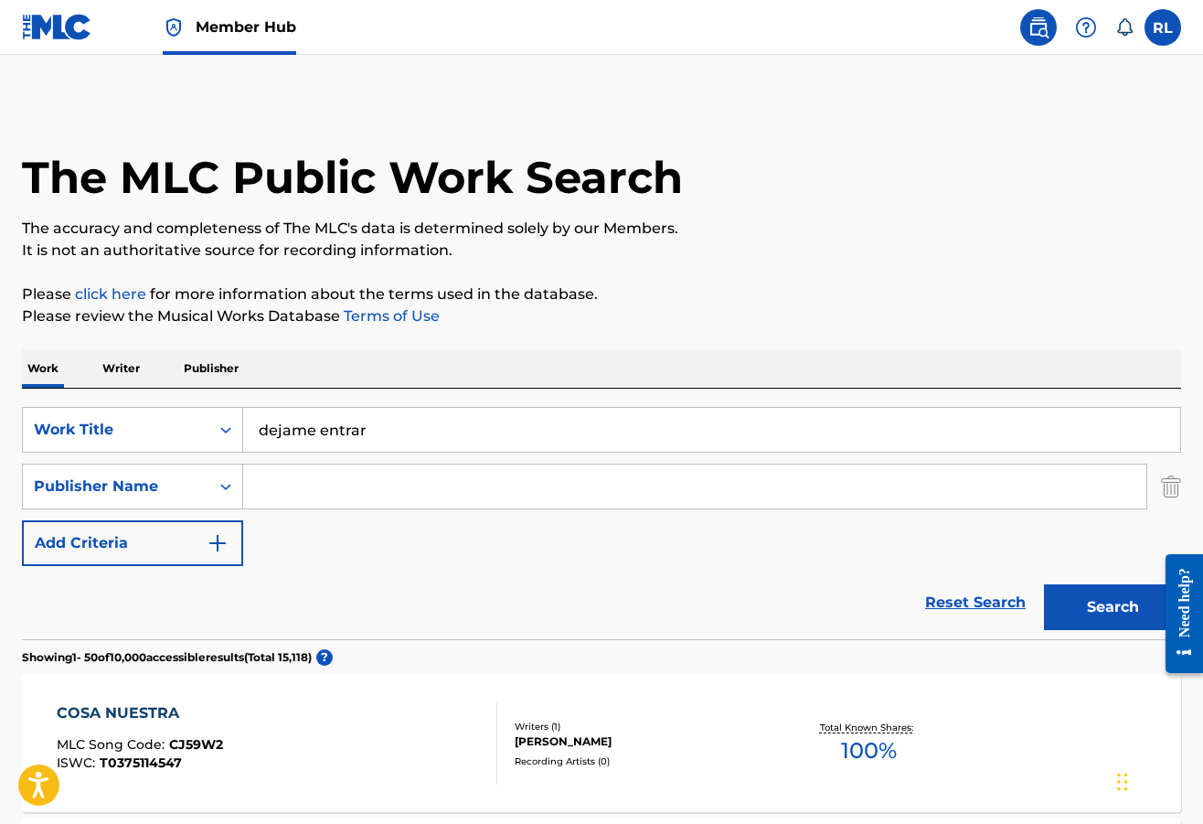
click at [286, 488] on input "Search Form" at bounding box center [695, 487] width 904 height 44
click at [311, 547] on div "fania music" at bounding box center [557, 560] width 628 height 33
type input "fania music"
click at [1127, 604] on button "Search" at bounding box center [1112, 607] width 137 height 46
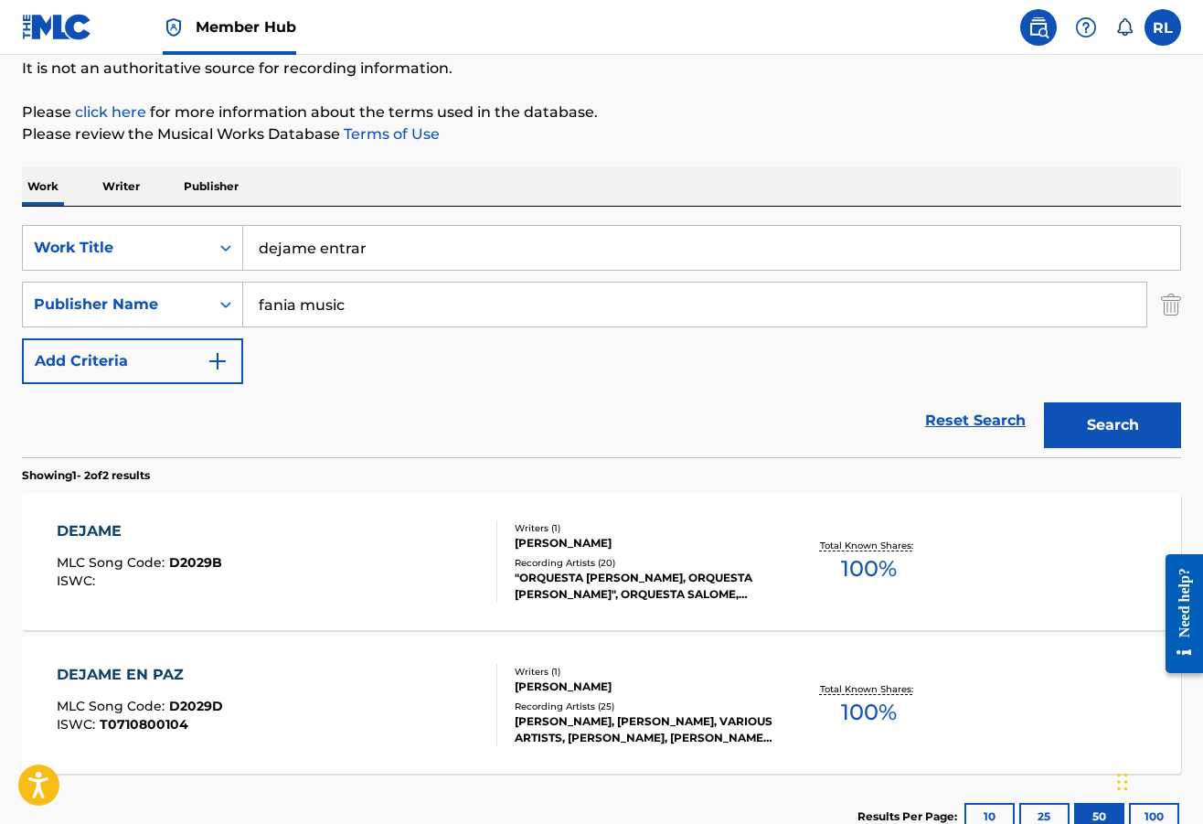
scroll to position [235, 0]
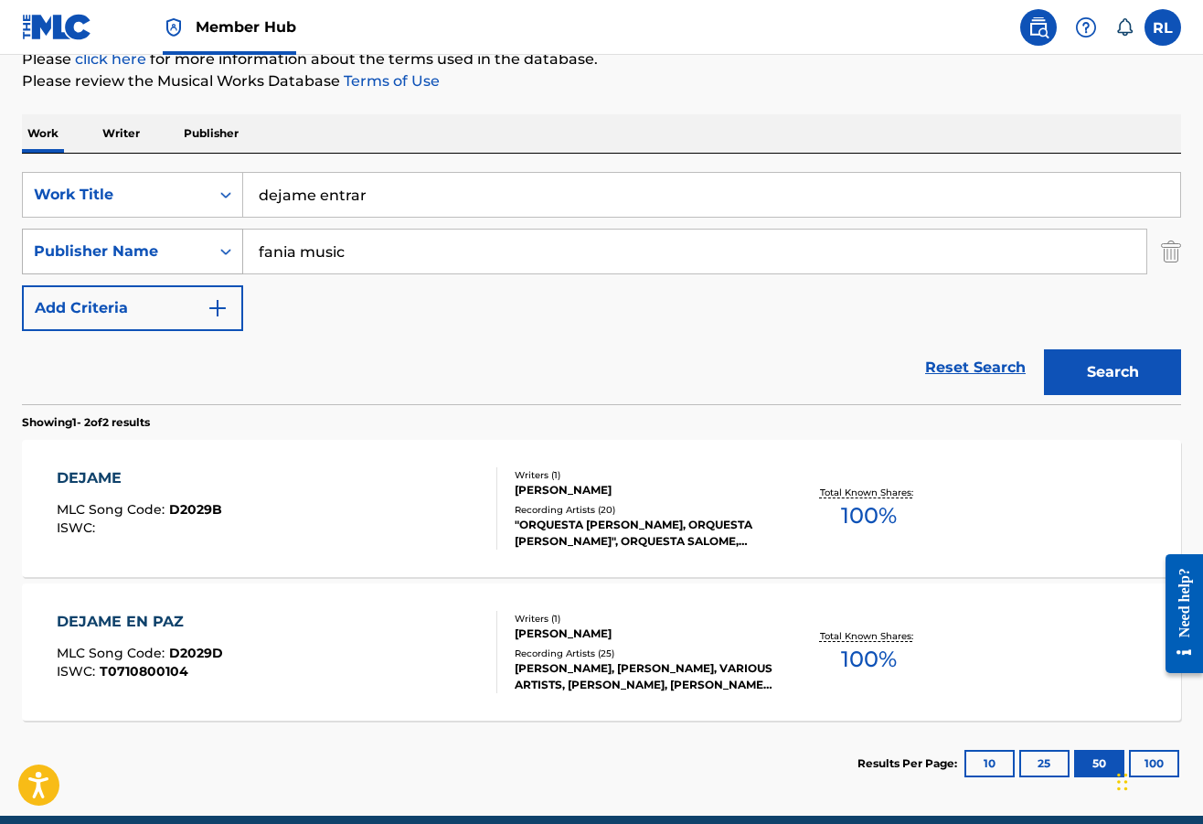
click at [230, 251] on icon "Search Form" at bounding box center [225, 252] width 11 height 6
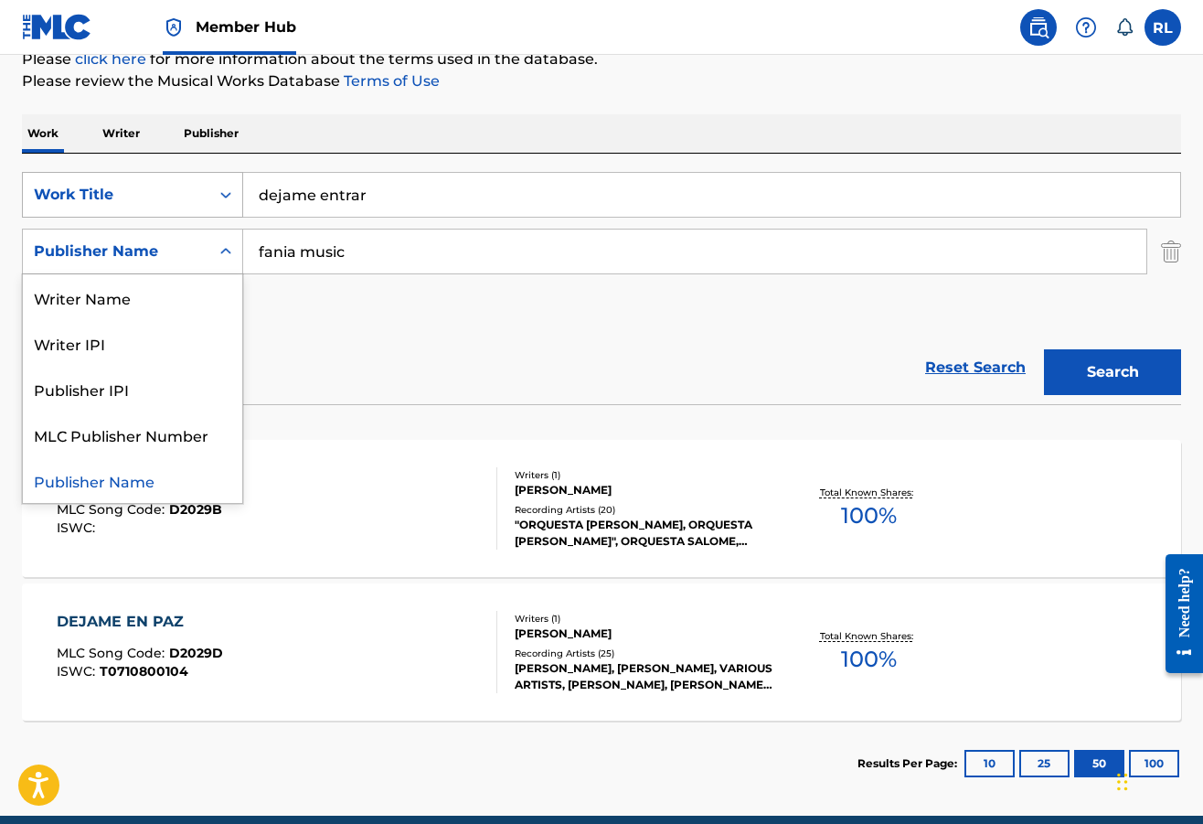
click at [226, 198] on icon "Search Form" at bounding box center [226, 195] width 18 height 18
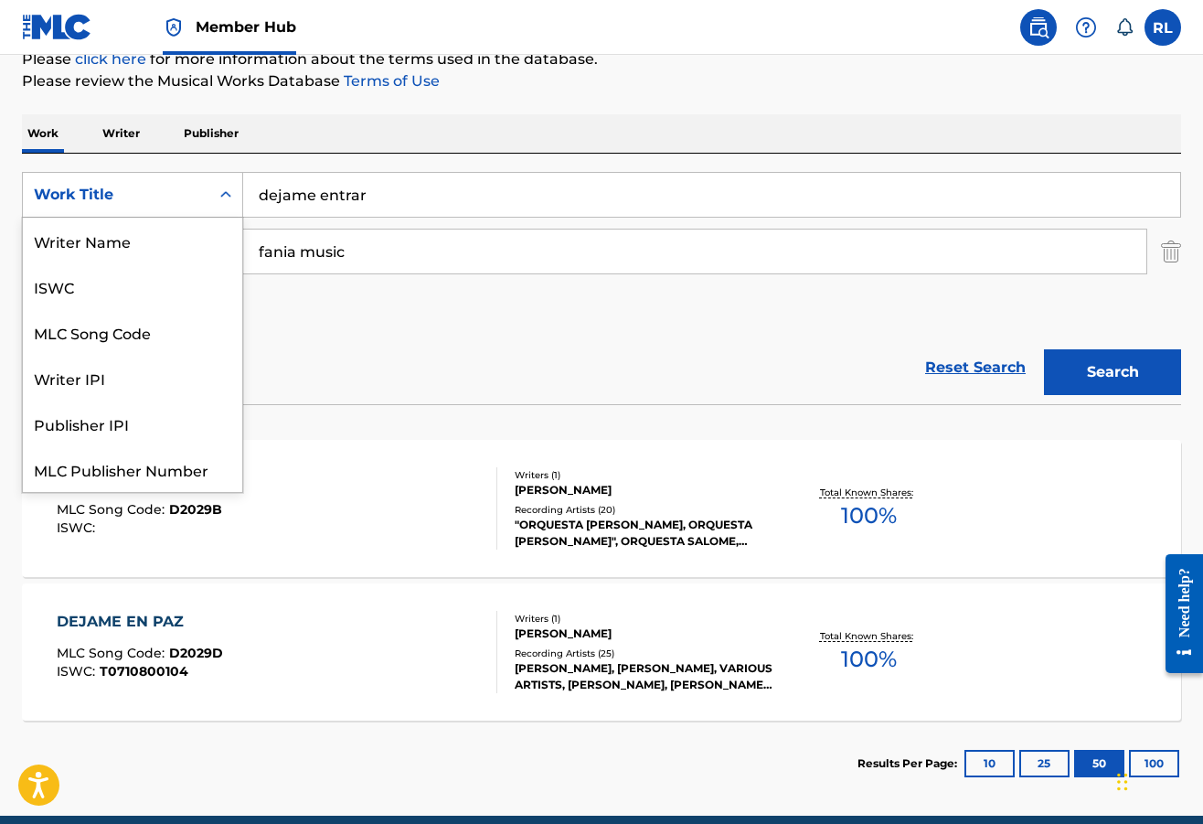
scroll to position [46, 0]
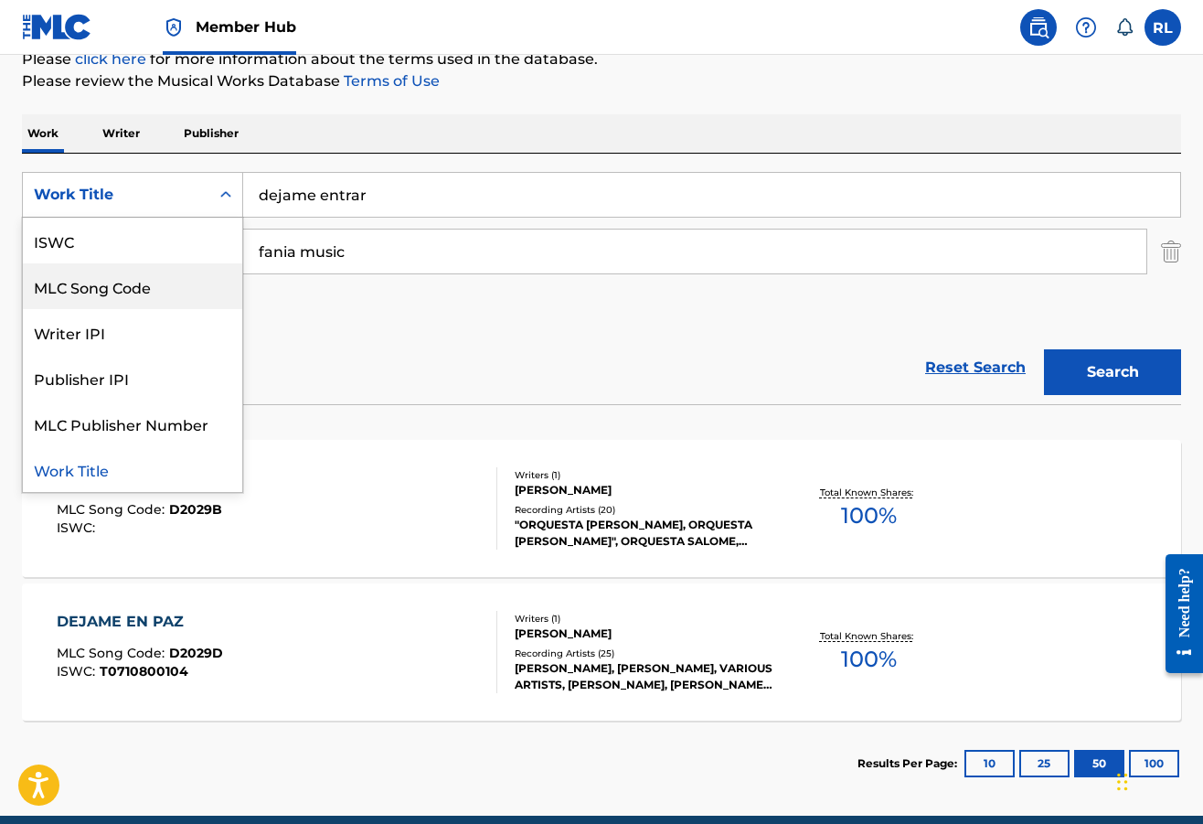
click at [134, 129] on p "Writer" at bounding box center [121, 133] width 48 height 38
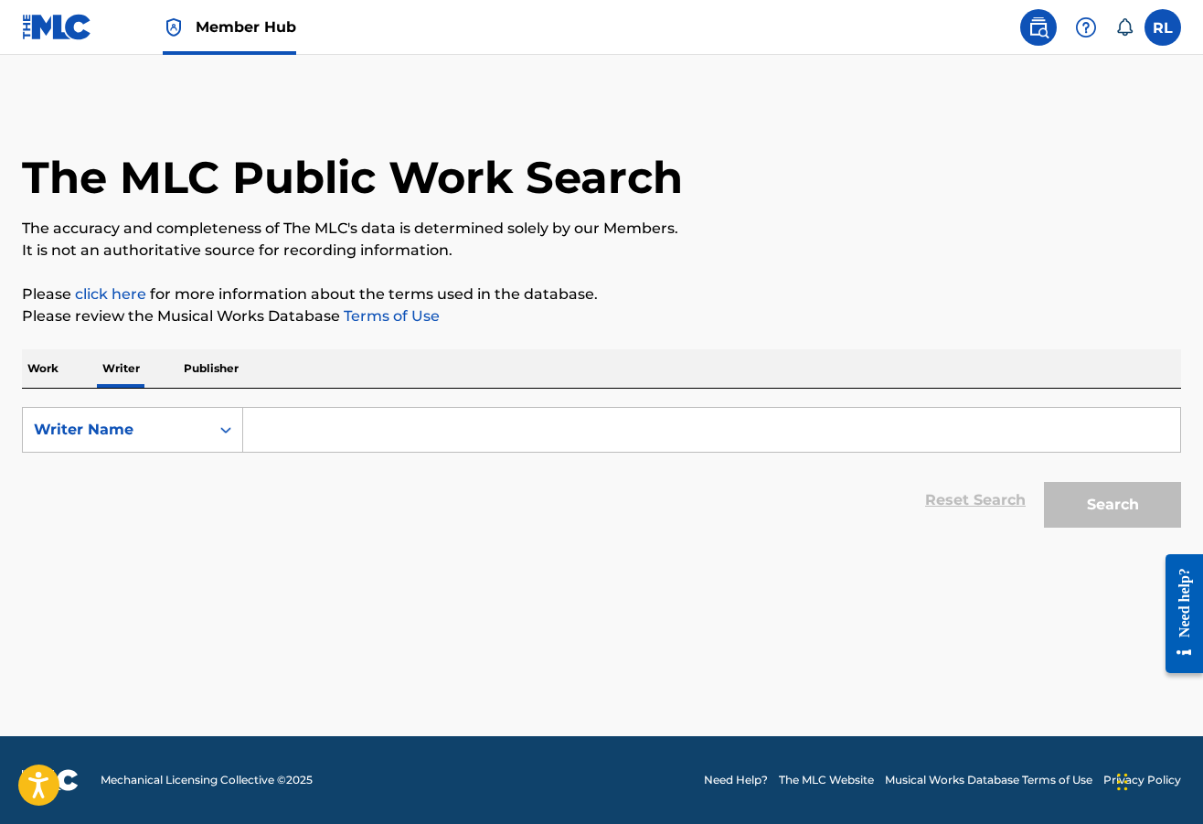
click at [276, 437] on input "Search Form" at bounding box center [711, 430] width 937 height 44
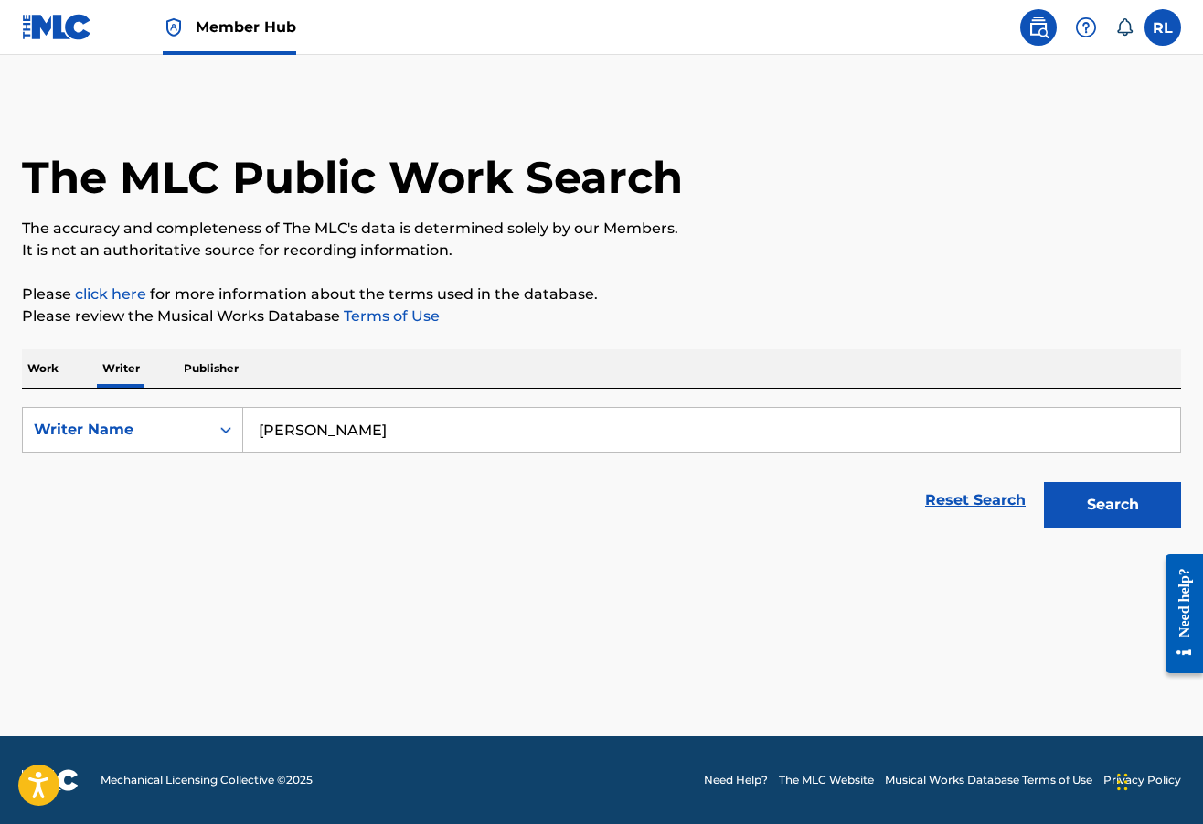
type input "[PERSON_NAME]"
drag, startPoint x: 282, startPoint y: 436, endPoint x: 1117, endPoint y: 505, distance: 837.8
click at [1117, 505] on button "Search" at bounding box center [1112, 505] width 137 height 46
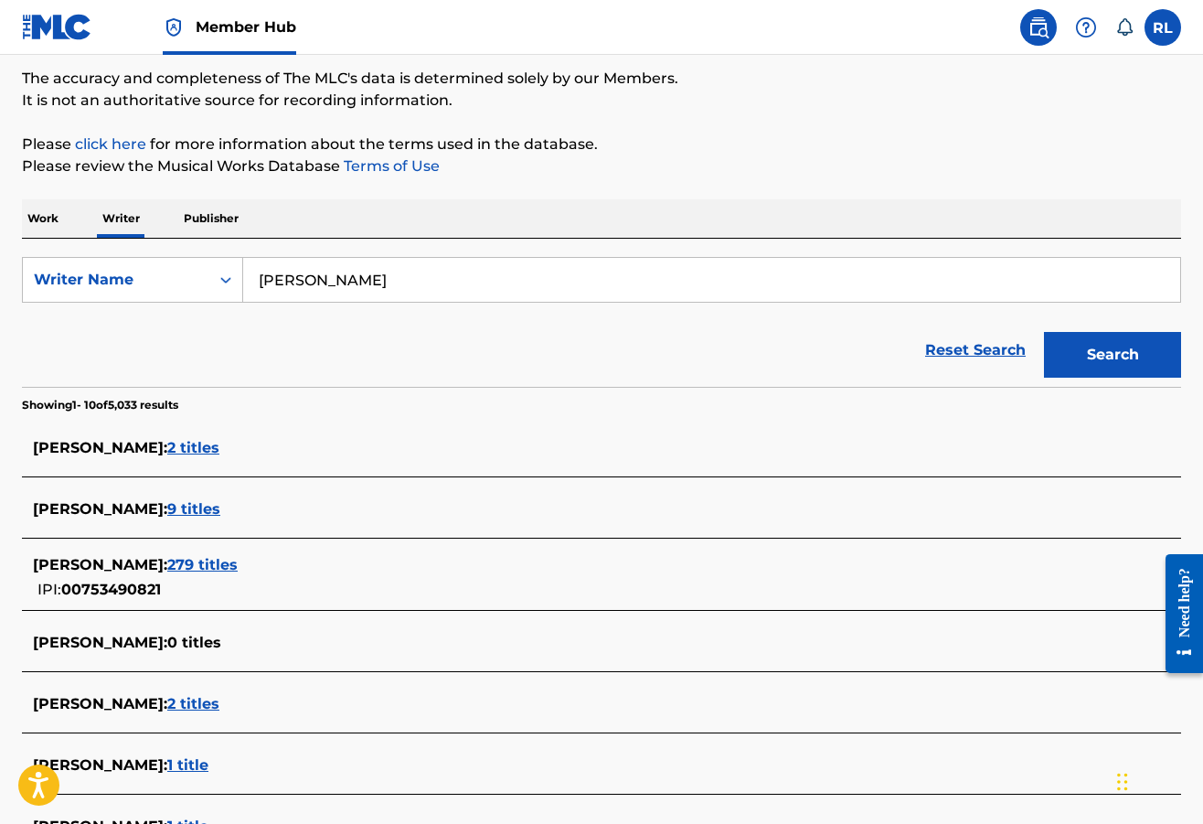
scroll to position [174, 0]
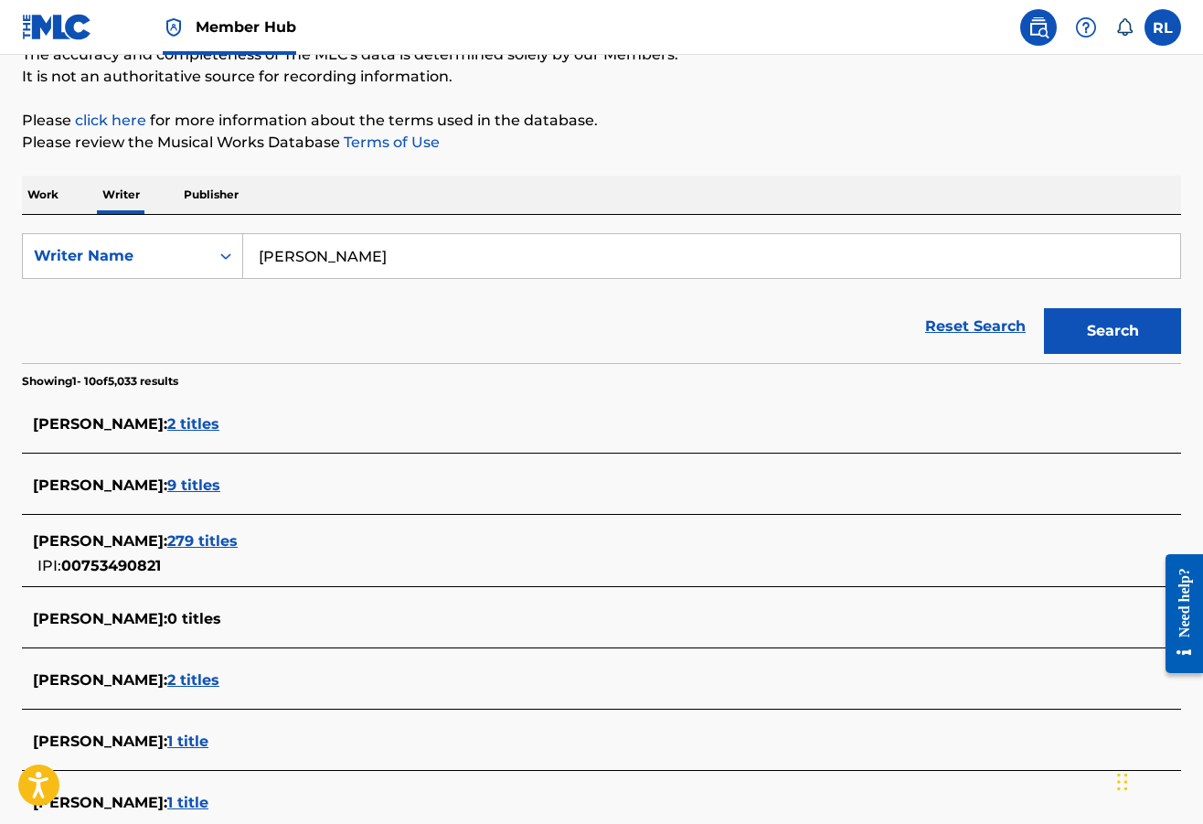
click at [238, 538] on span "279 titles" at bounding box center [202, 540] width 70 height 17
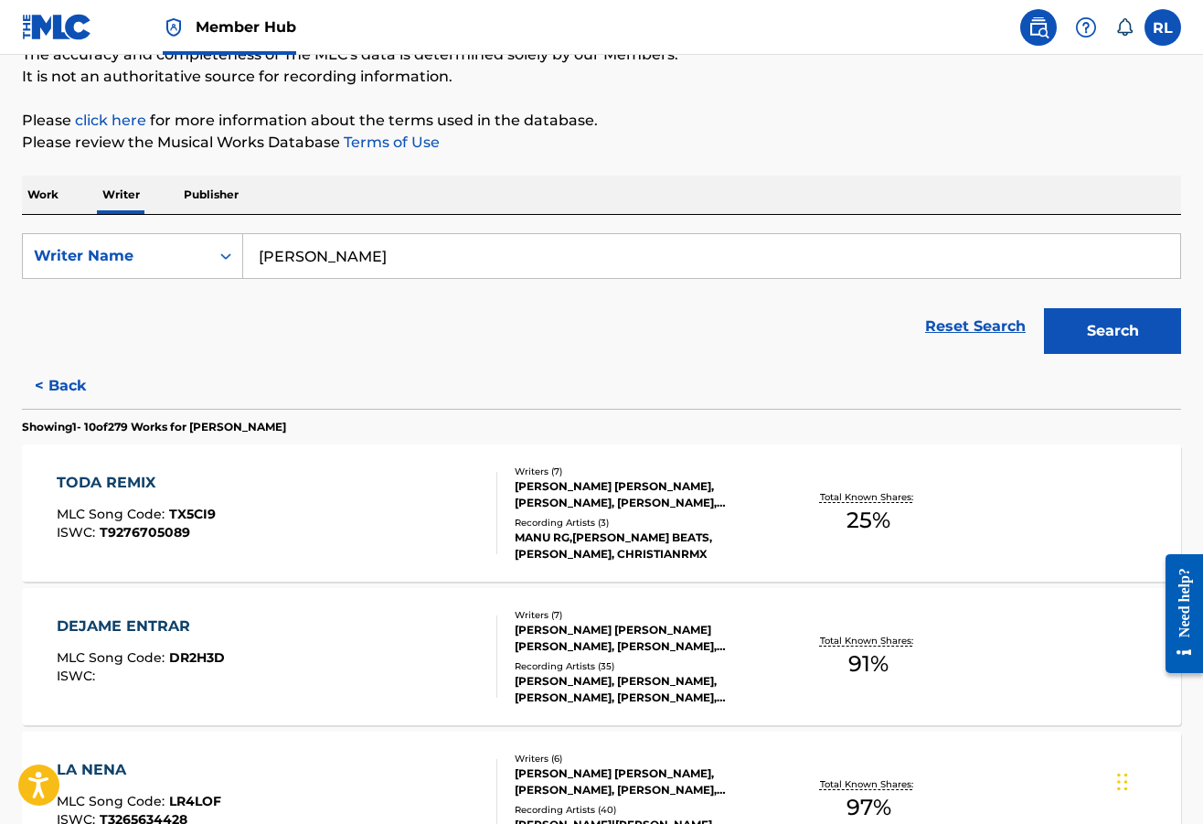
scroll to position [219, 0]
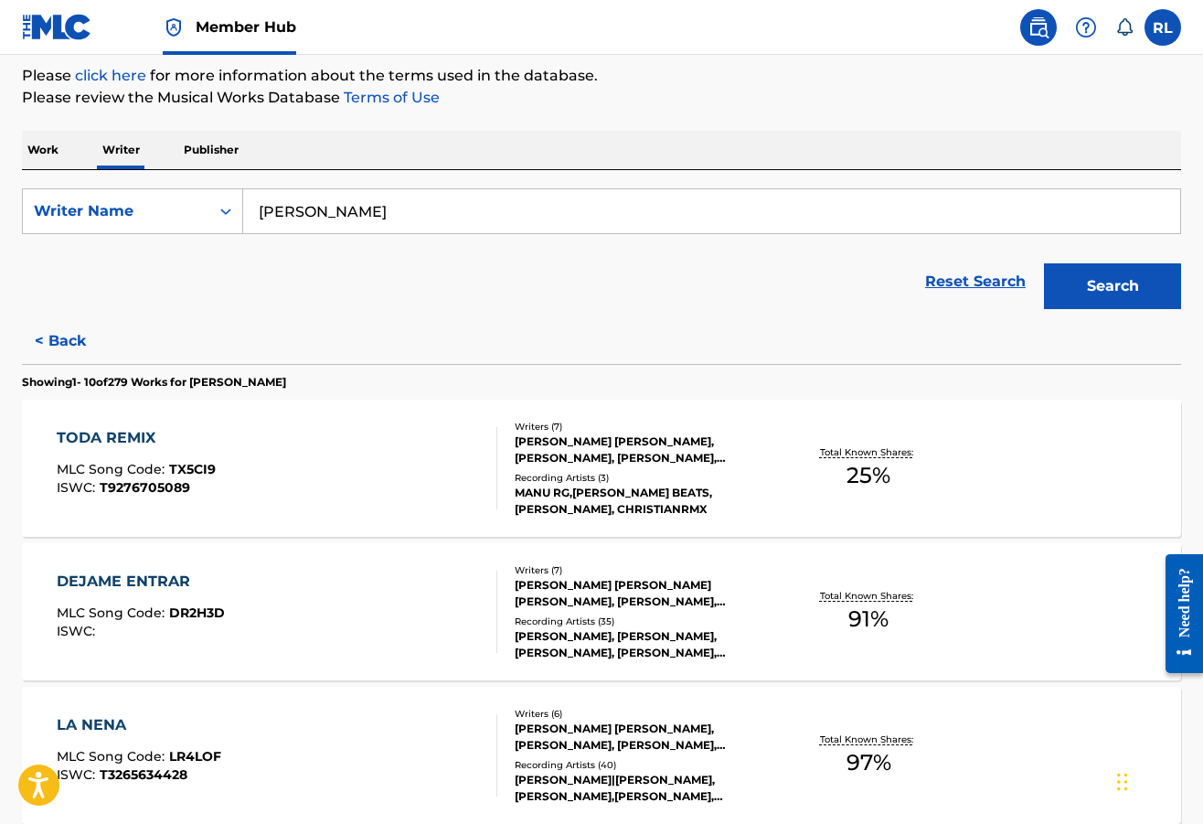
click at [594, 636] on div "[PERSON_NAME], [PERSON_NAME], [PERSON_NAME], [PERSON_NAME], [PERSON_NAME]" at bounding box center [644, 644] width 258 height 33
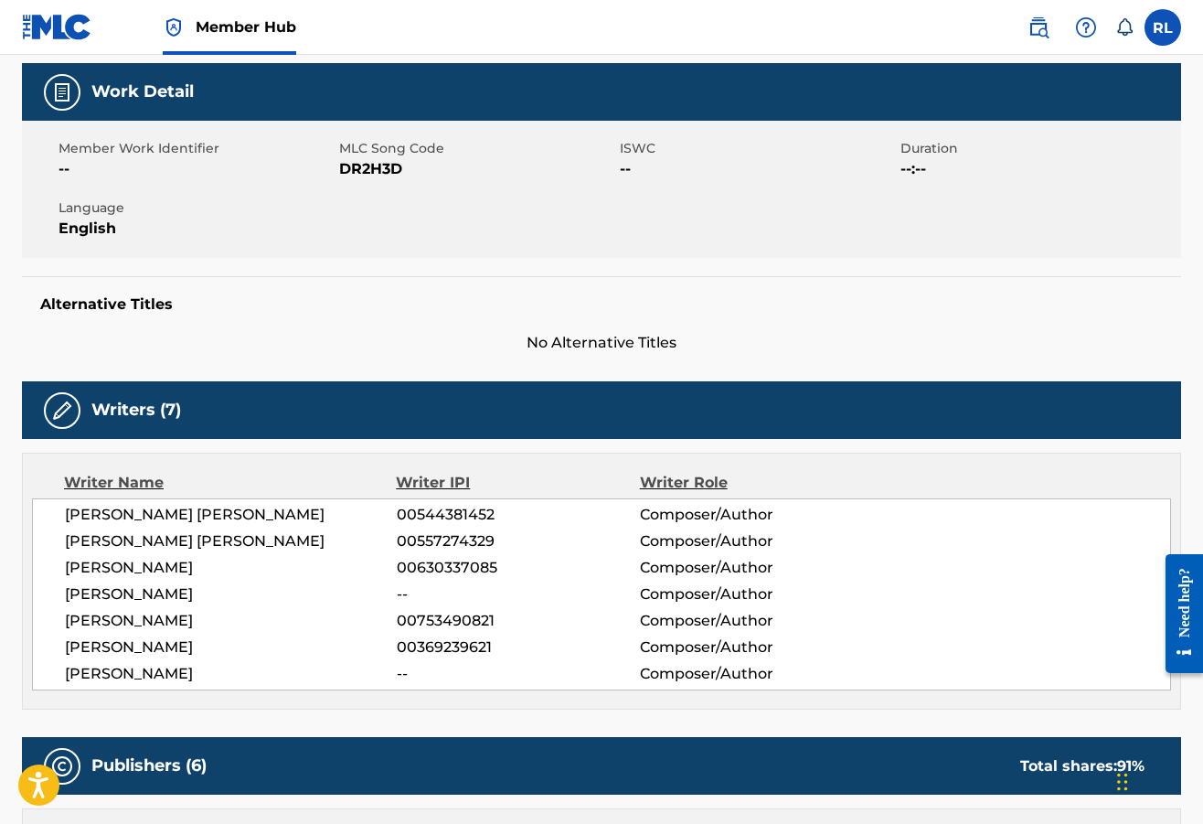
scroll to position [299, 0]
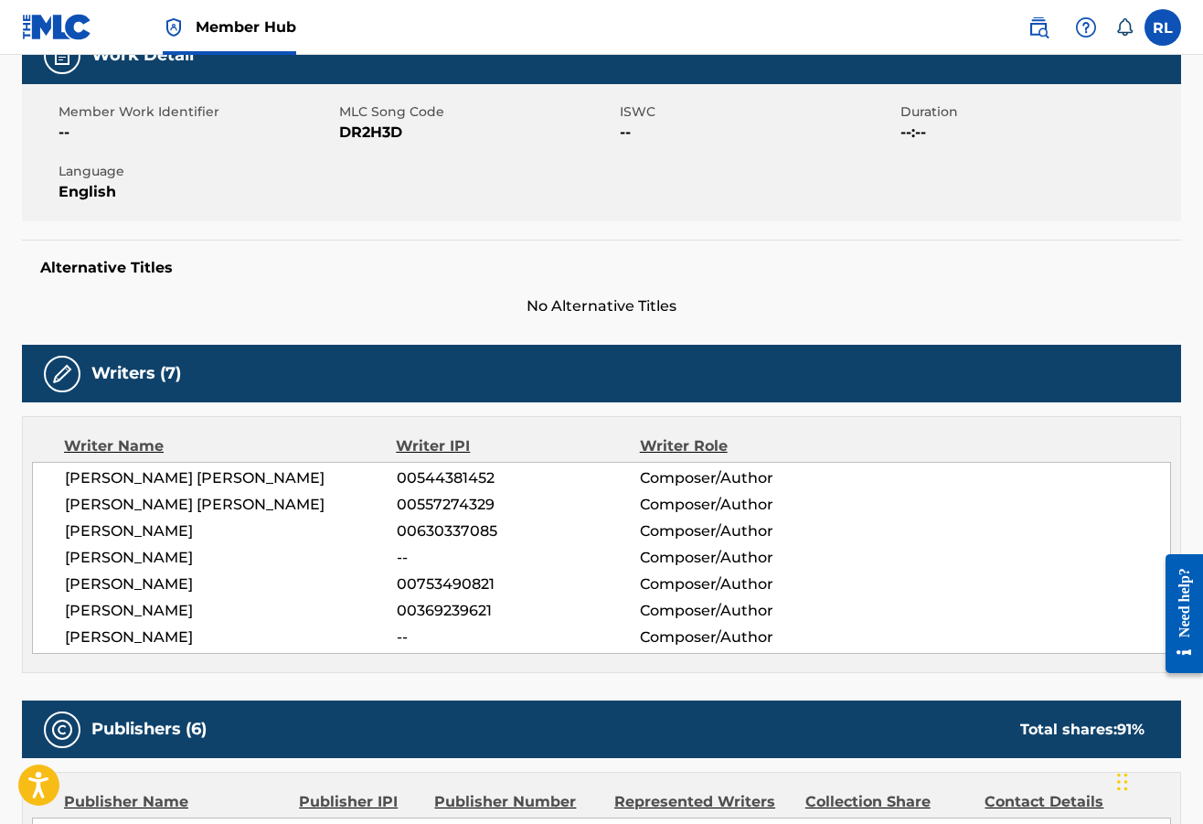
drag, startPoint x: 68, startPoint y: 478, endPoint x: 219, endPoint y: 644, distance: 224.0
click at [219, 644] on div "[PERSON_NAME] [PERSON_NAME] 00544381452 Composer/Author [PERSON_NAME] [PERSON_N…" at bounding box center [601, 558] width 1139 height 192
copy div "[PERSON_NAME] [PERSON_NAME] 00544381452 Composer/Author [PERSON_NAME] [PERSON_N…"
click at [1064, 524] on div "[PERSON_NAME] 00630337085 Composer/Author" at bounding box center [618, 531] width 1106 height 22
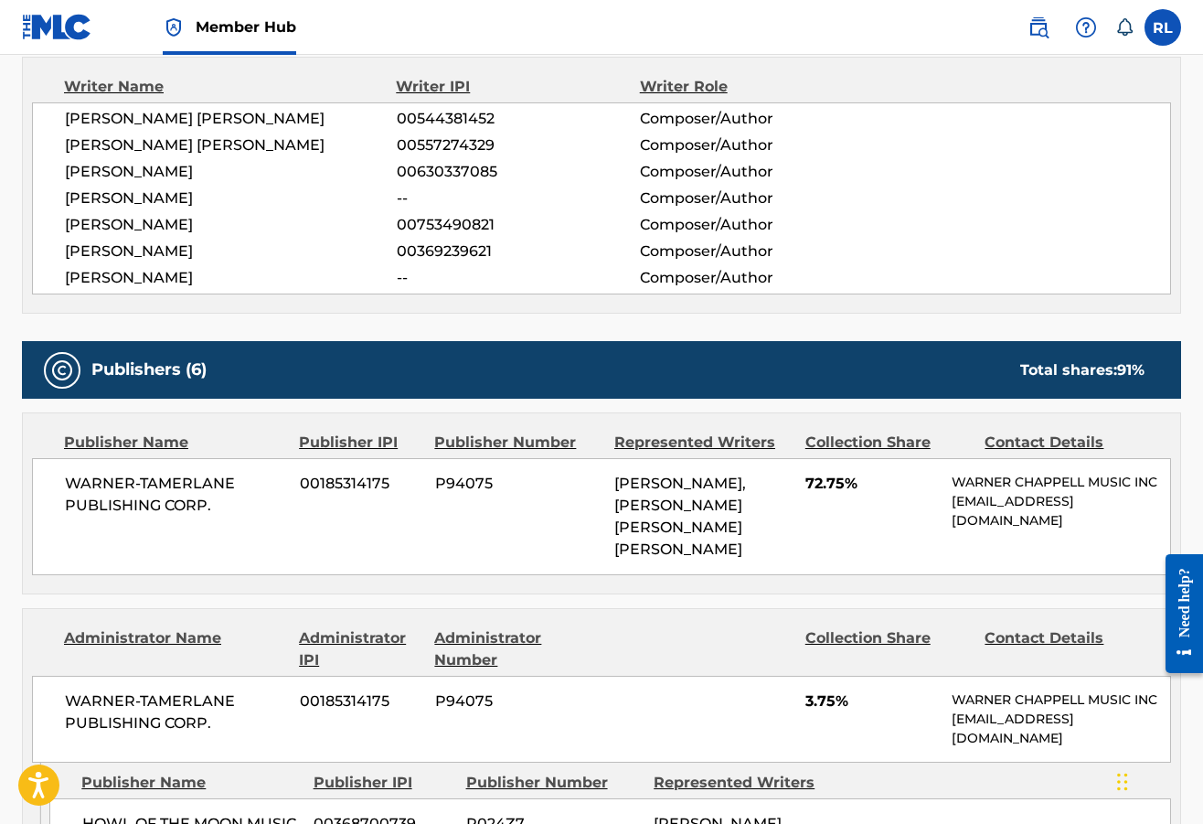
scroll to position [727, 0]
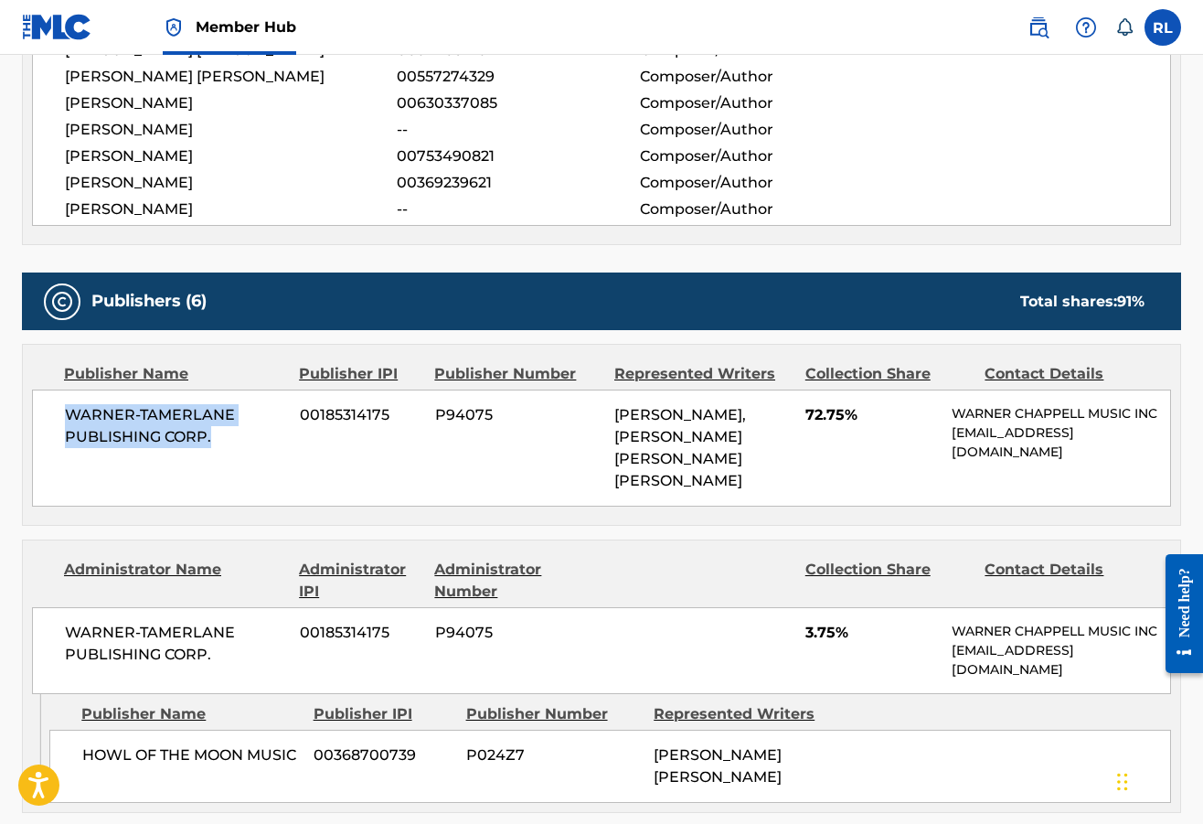
drag, startPoint x: 244, startPoint y: 439, endPoint x: 67, endPoint y: 407, distance: 180.3
click at [67, 407] on span "WARNER-TAMERLANE PUBLISHING CORP." at bounding box center [175, 426] width 221 height 44
copy span "WARNER-TAMERLANE PUBLISHING CORP."
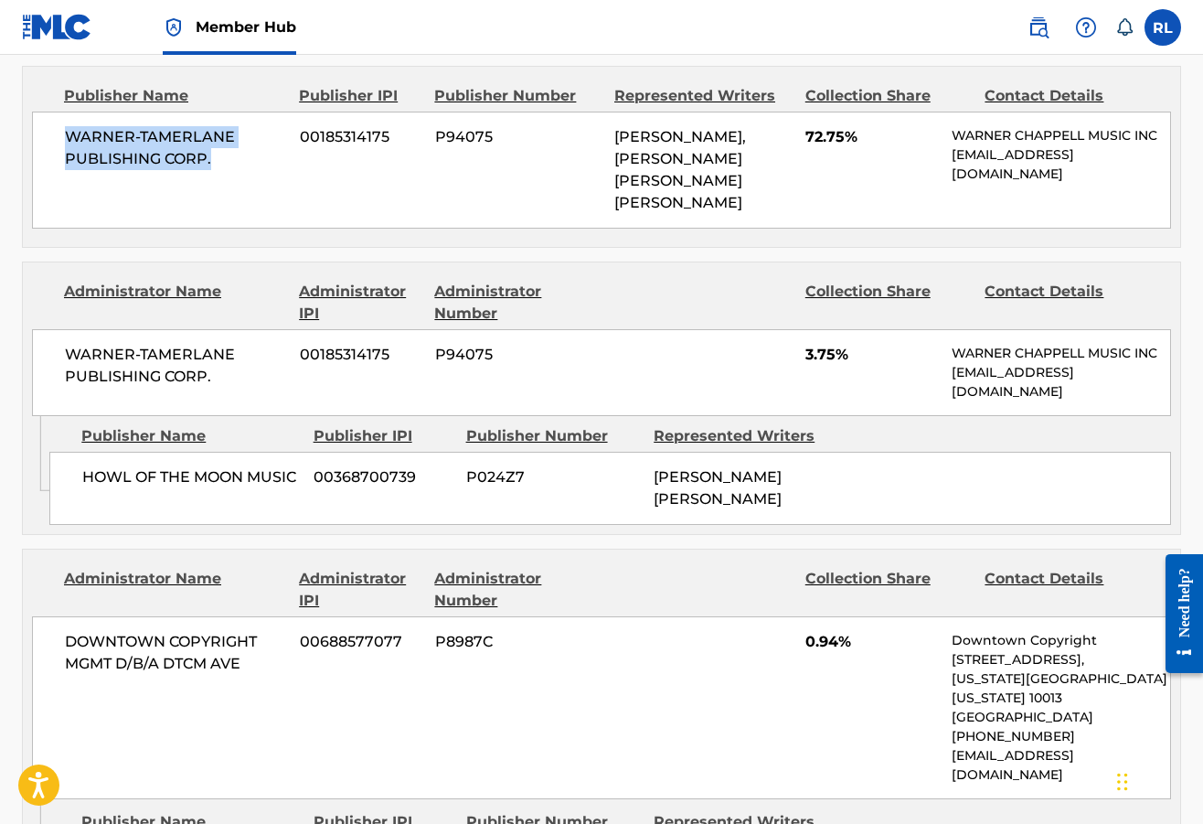
scroll to position [1029, 0]
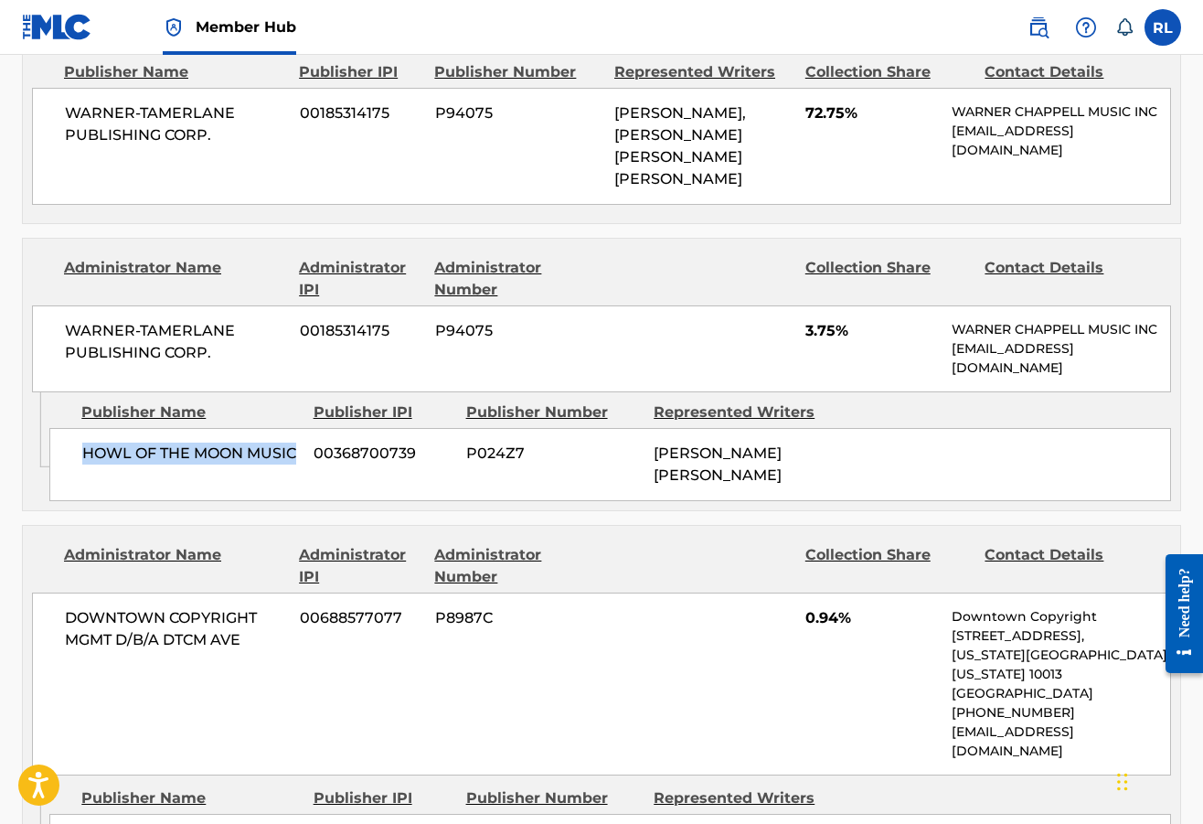
drag, startPoint x: 83, startPoint y: 468, endPoint x: 300, endPoint y: 482, distance: 217.2
click at [300, 482] on div "HOWL OF THE MOON MUSIC 00368700739 P024Z7 [PERSON_NAME] [PERSON_NAME]" at bounding box center [610, 464] width 1122 height 73
copy span "HOWL OF THE MOON MUSIC"
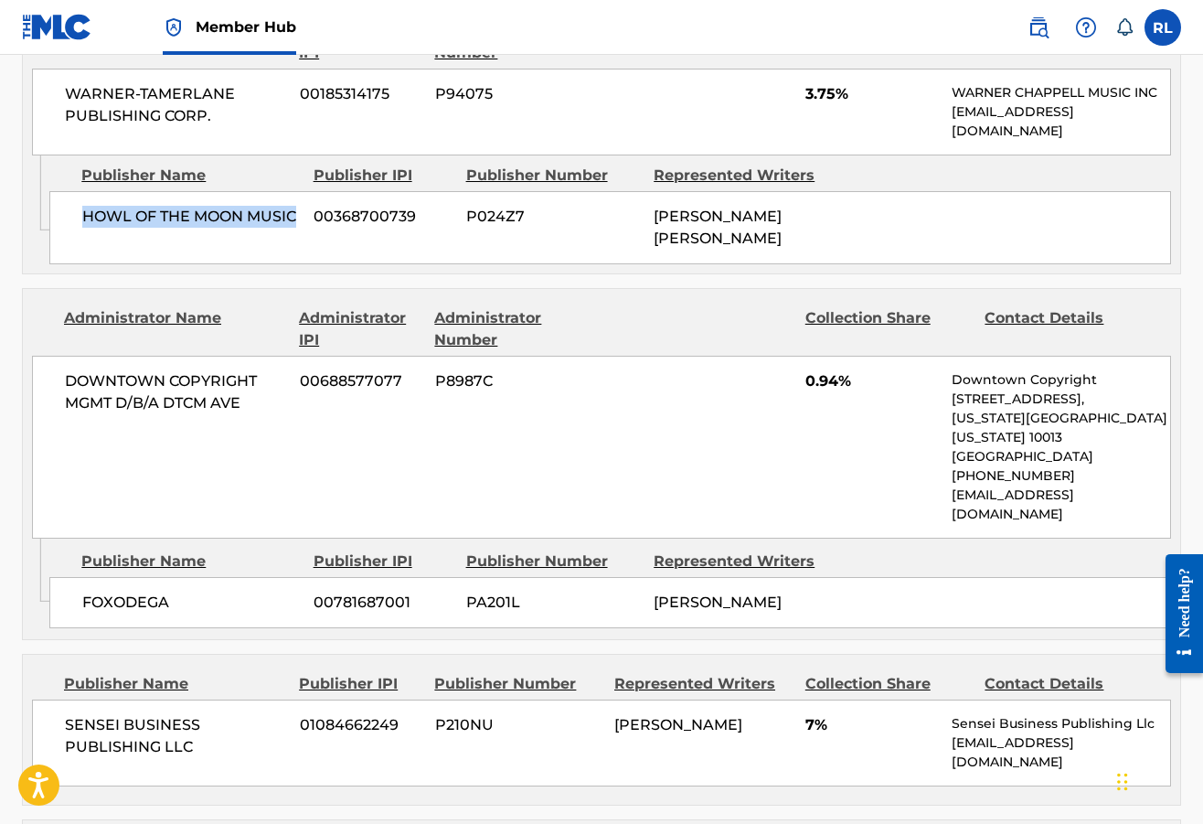
scroll to position [1278, 0]
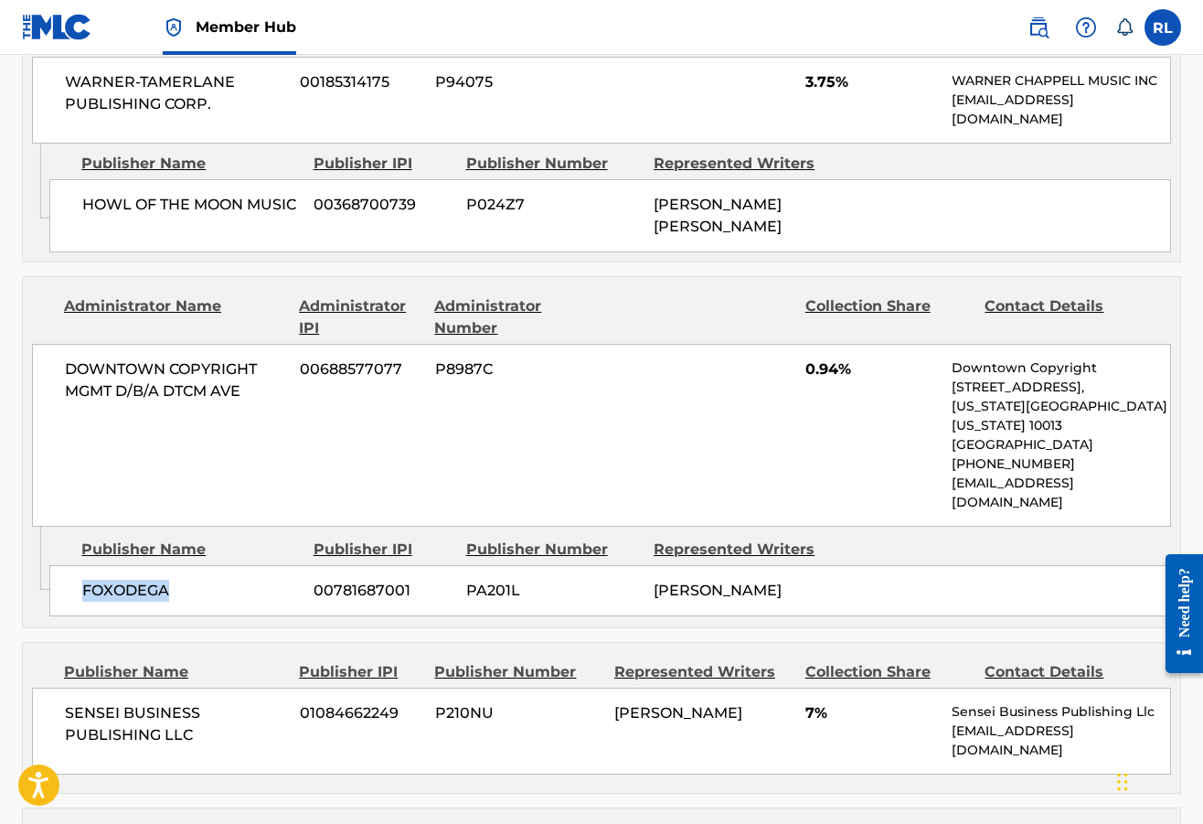
drag, startPoint x: 85, startPoint y: 568, endPoint x: 166, endPoint y: 571, distance: 80.5
click at [166, 580] on span "FOXODEGA" at bounding box center [191, 591] width 218 height 22
copy span "FOXODEGA"
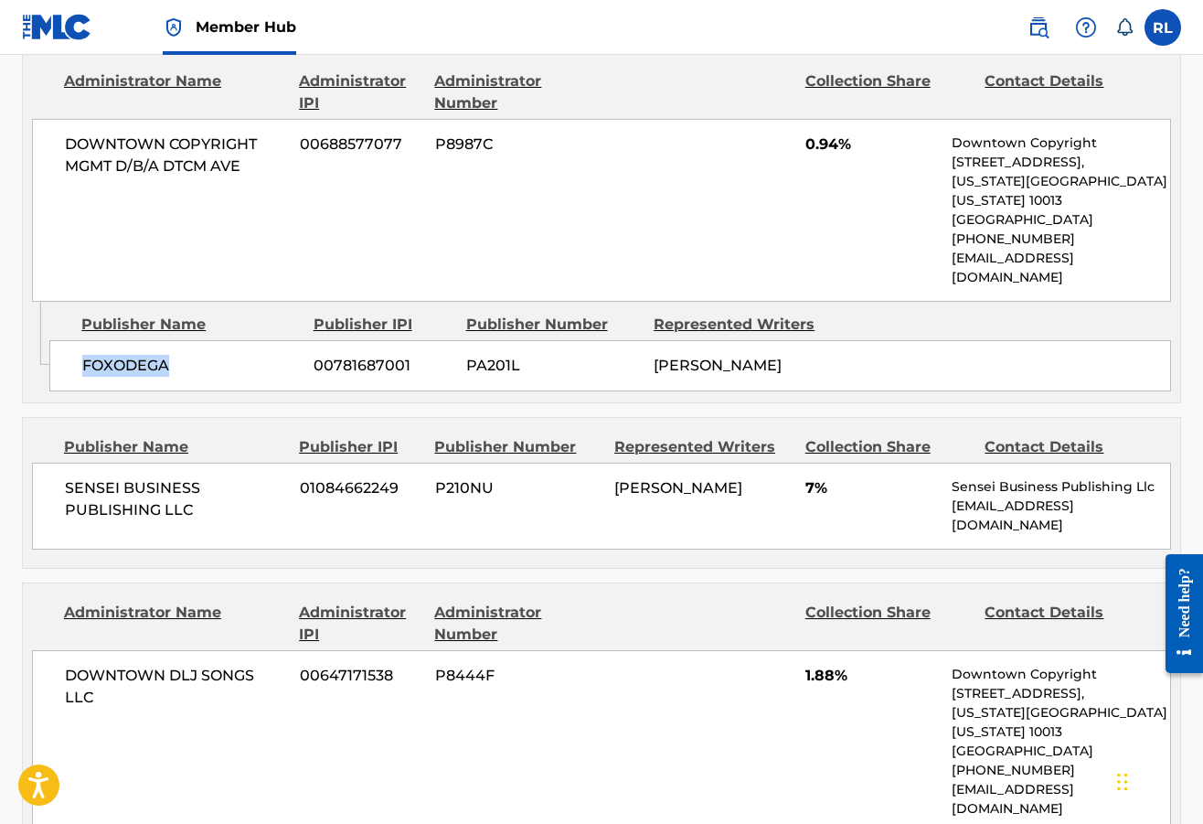
scroll to position [1526, 0]
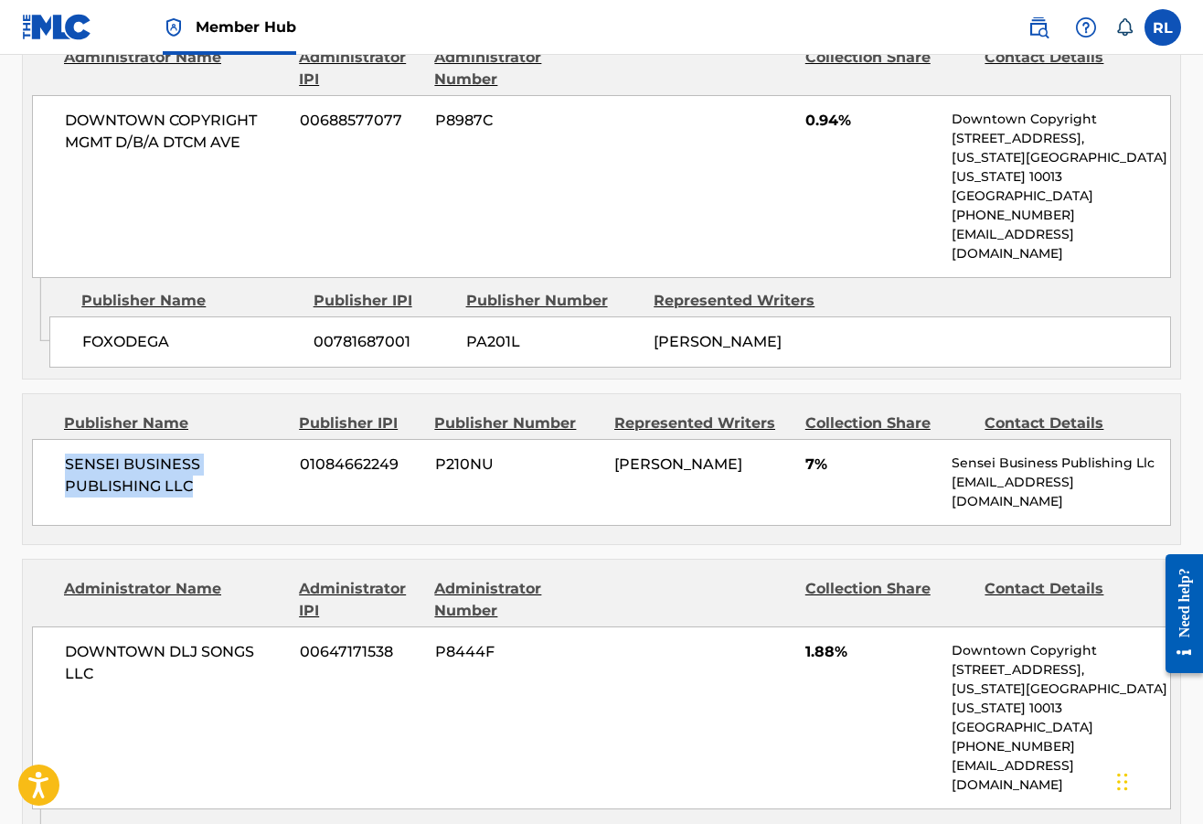
drag, startPoint x: 67, startPoint y: 440, endPoint x: 193, endPoint y: 464, distance: 128.4
click at [193, 464] on span "SENSEI BUSINESS PUBLISHING LLC" at bounding box center [175, 476] width 221 height 44
copy span "SENSEI BUSINESS PUBLISHING LLC"
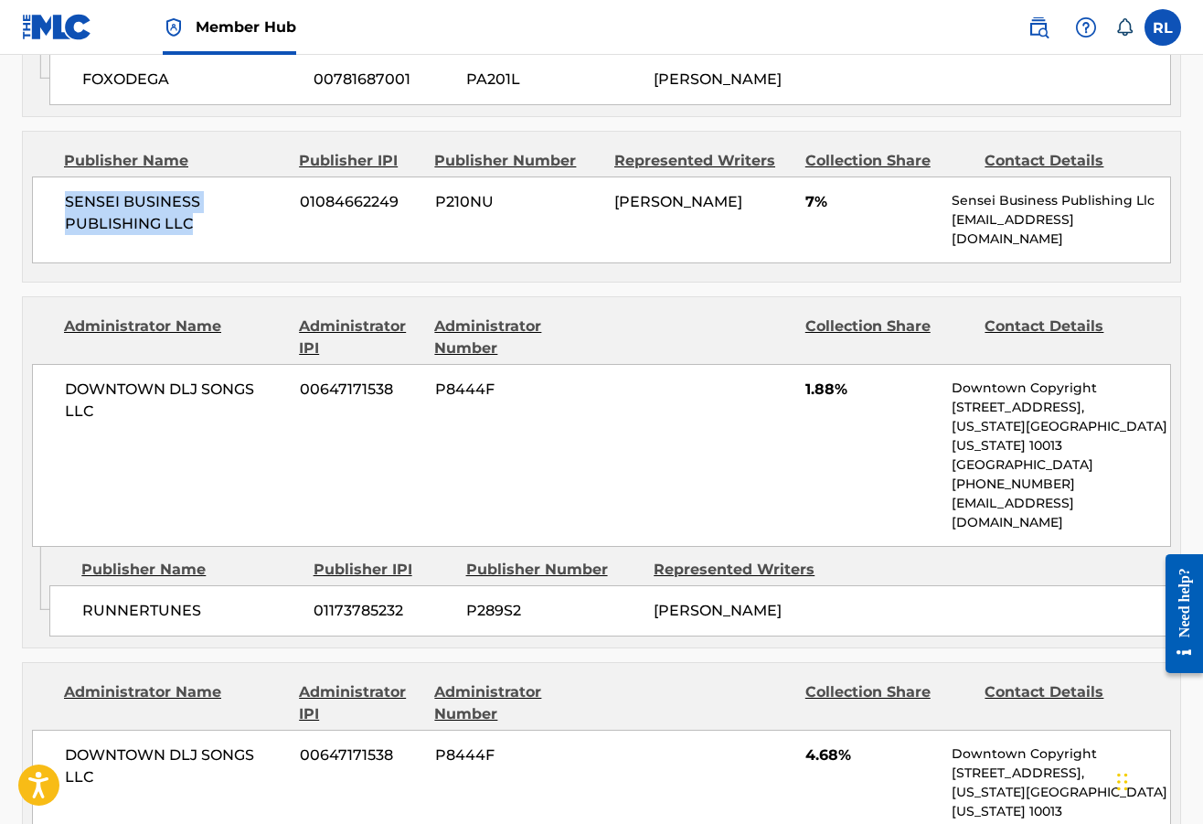
scroll to position [1845, 0]
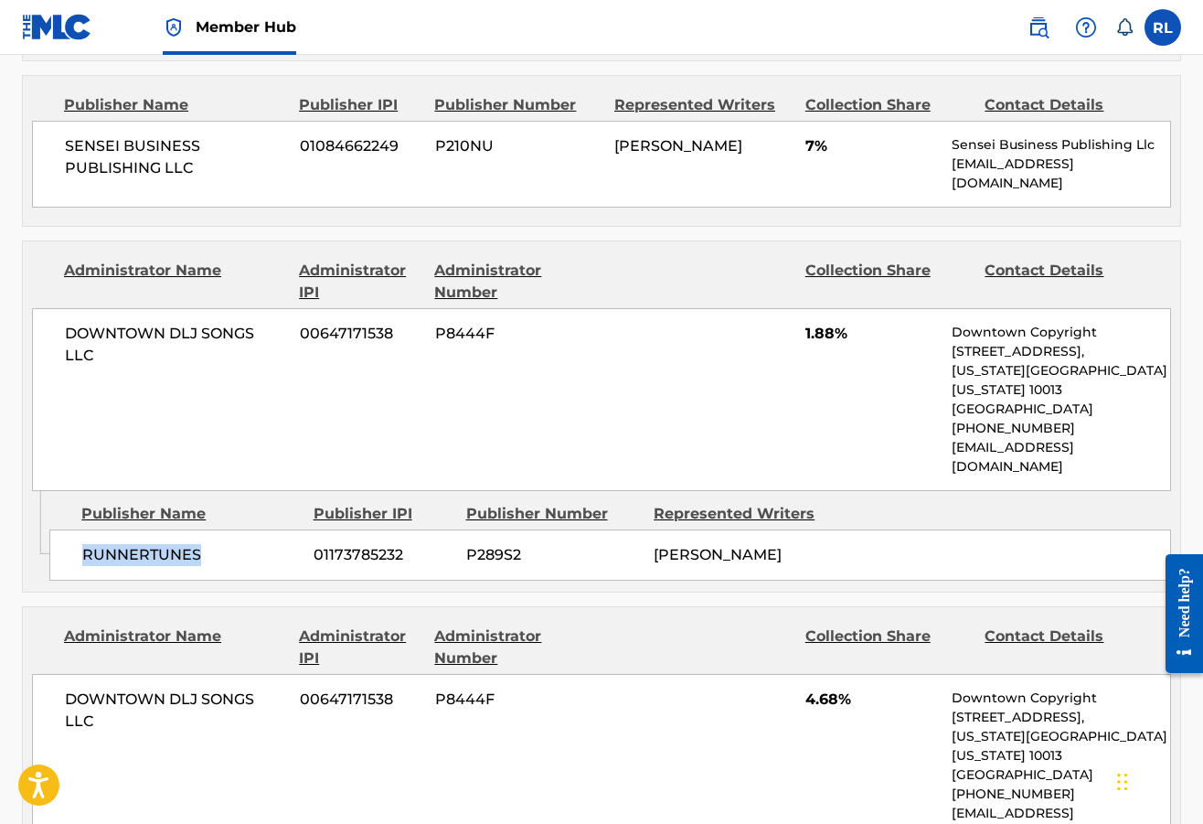
drag, startPoint x: 216, startPoint y: 481, endPoint x: 80, endPoint y: 478, distance: 135.4
click at [80, 529] on div "RUNNERTUNES 01173785232 P289S2 [PERSON_NAME]" at bounding box center [610, 554] width 1122 height 51
copy span "RUNNERTUNES"
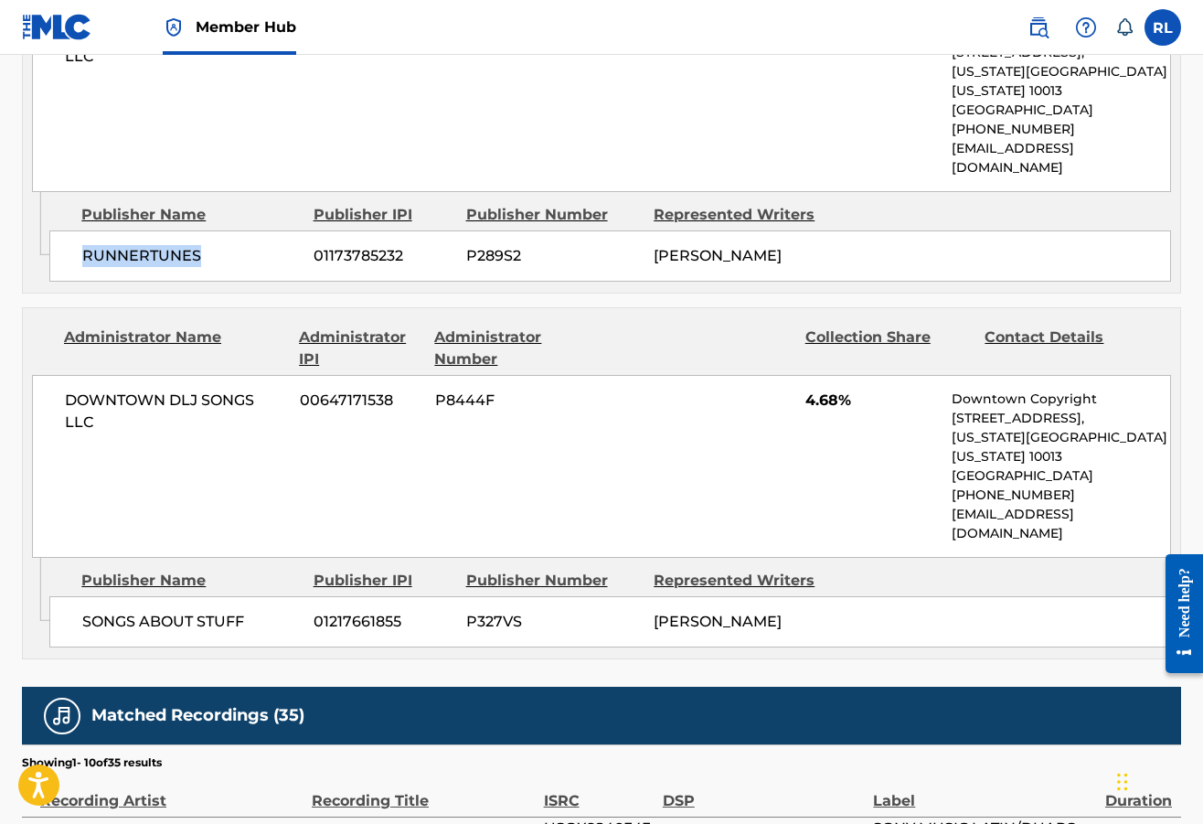
scroll to position [2232, 0]
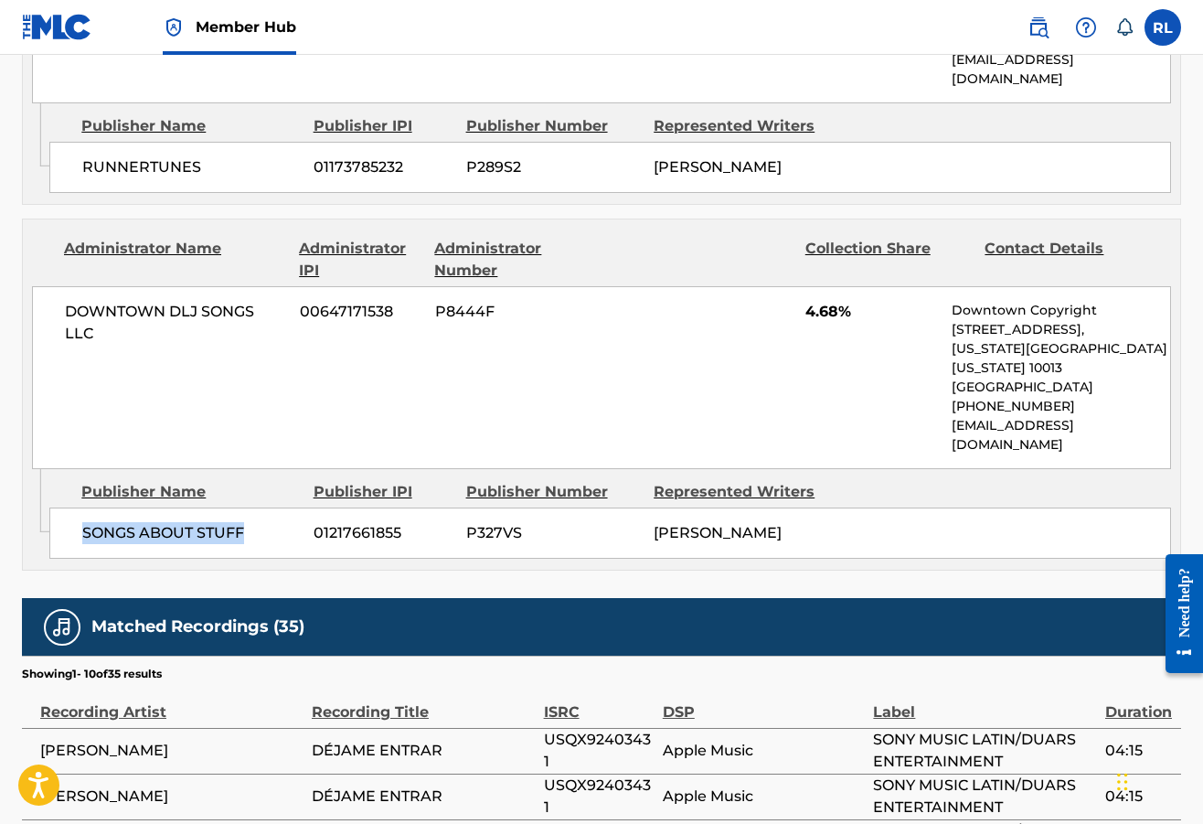
drag, startPoint x: 251, startPoint y: 415, endPoint x: 82, endPoint y: 410, distance: 168.4
click at [82, 522] on span "SONGS ABOUT STUFF" at bounding box center [191, 533] width 218 height 22
copy span "SONGS ABOUT STUFF"
